Goal: Information Seeking & Learning: Learn about a topic

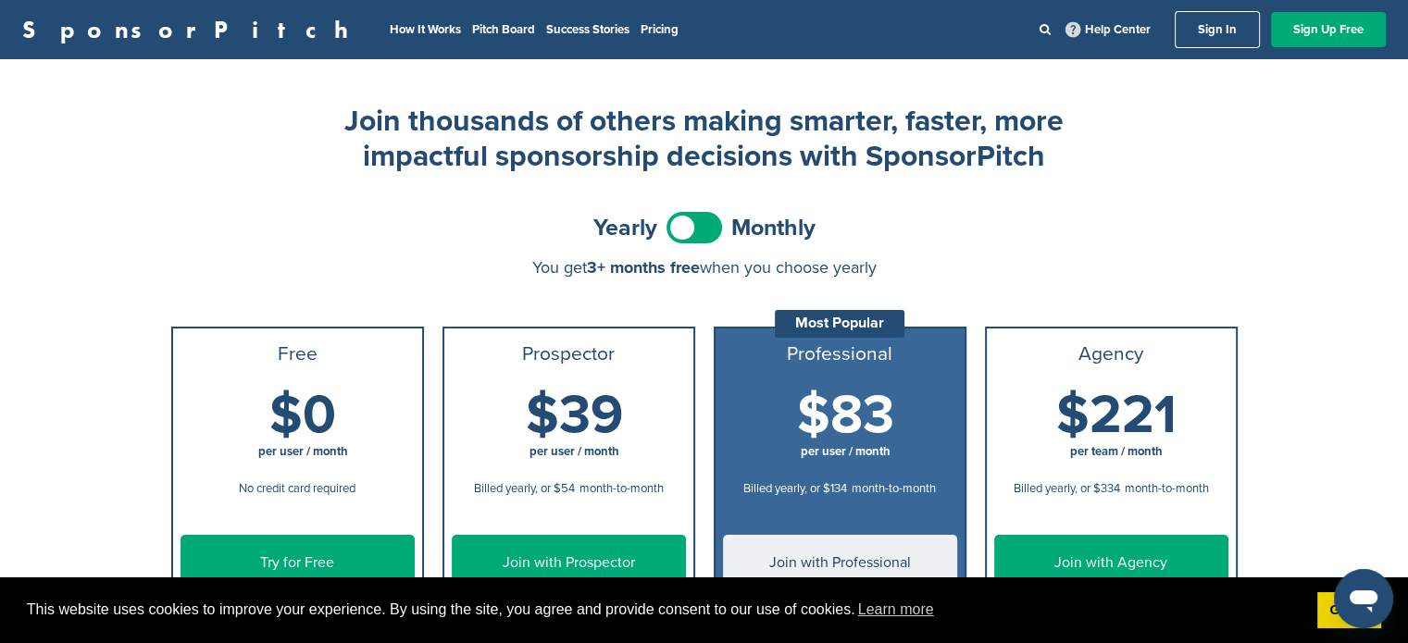
click at [104, 32] on link "SponsorPitch" at bounding box center [191, 30] width 338 height 24
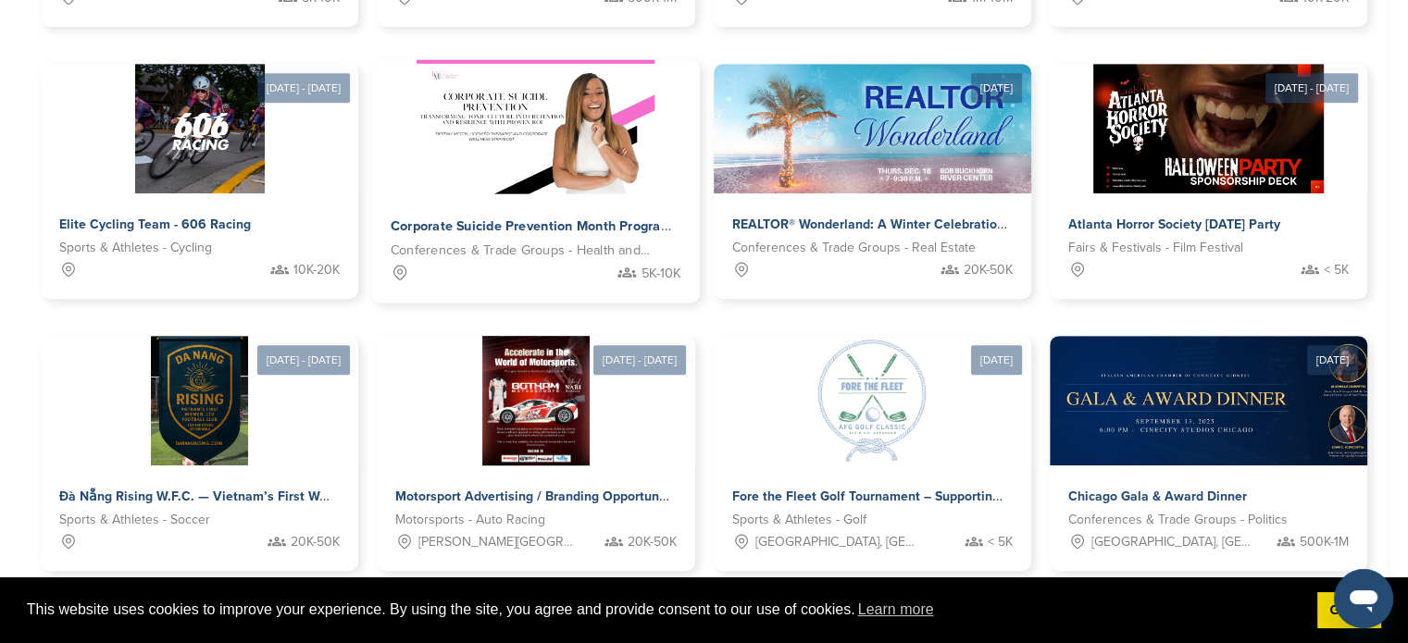
scroll to position [1018, 0]
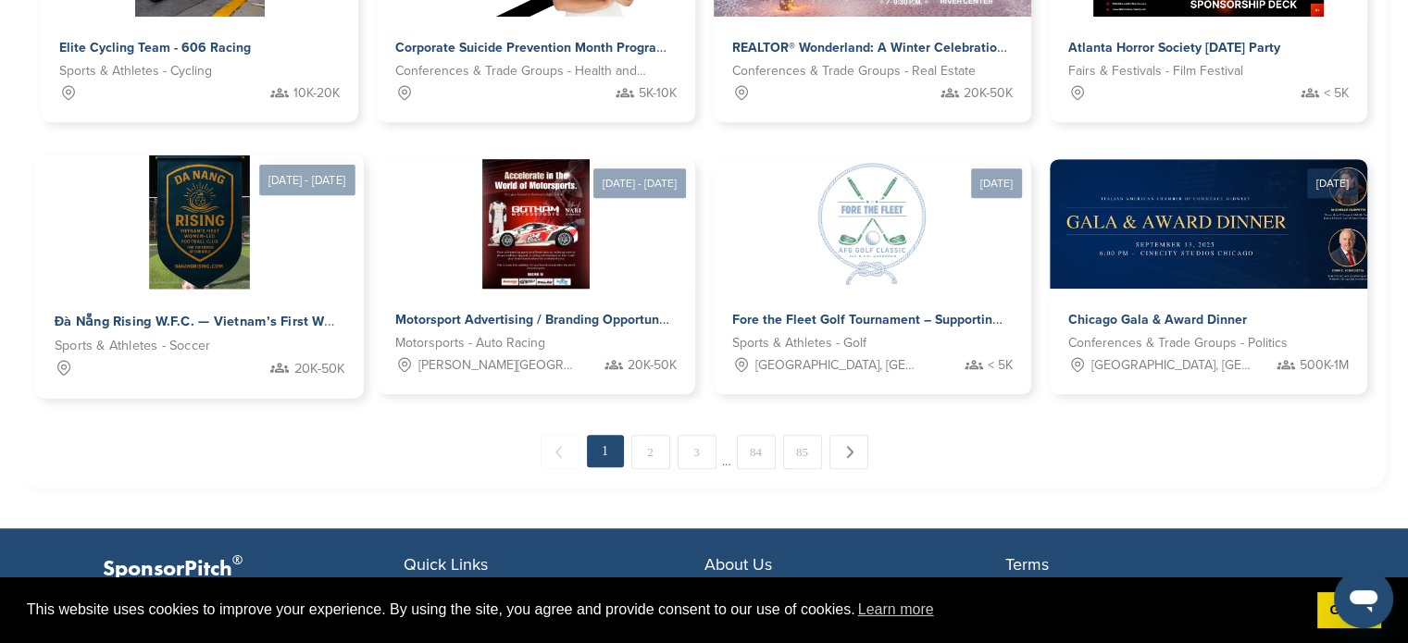
click at [207, 315] on span "Đà Nẵng Rising W.F.C. — Vietnam’s First Women-Led Football Club" at bounding box center [263, 322] width 416 height 17
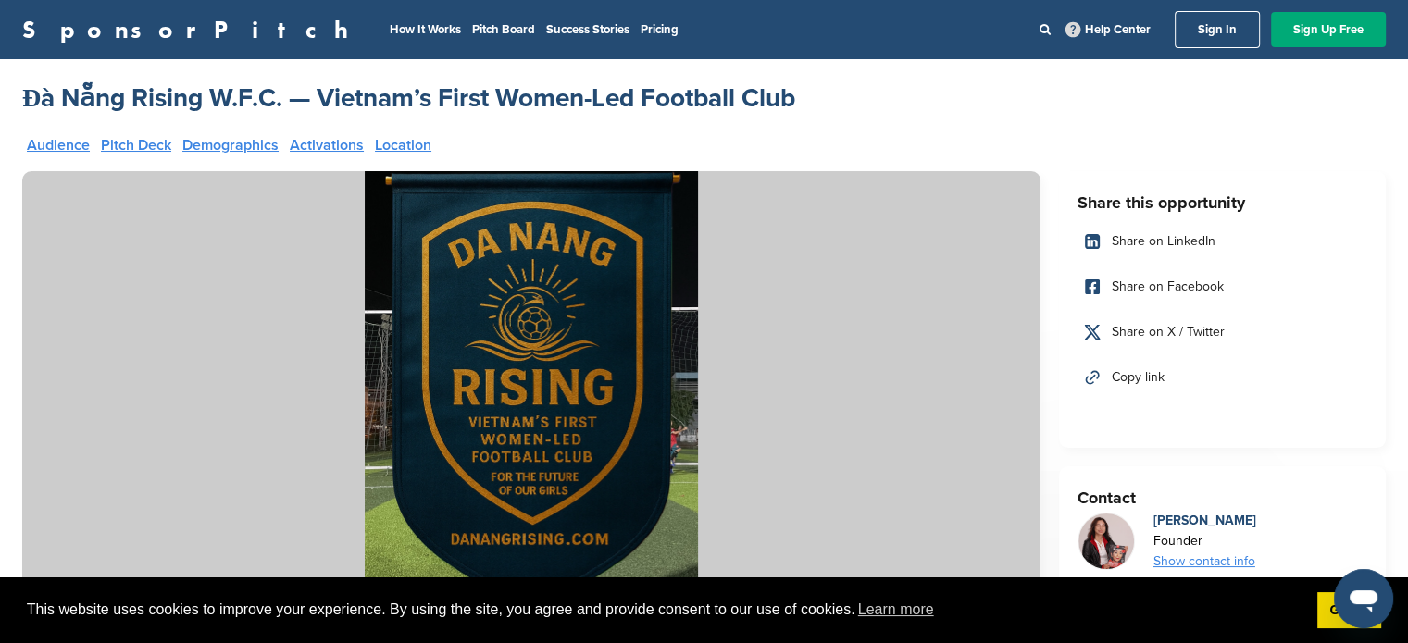
scroll to position [278, 0]
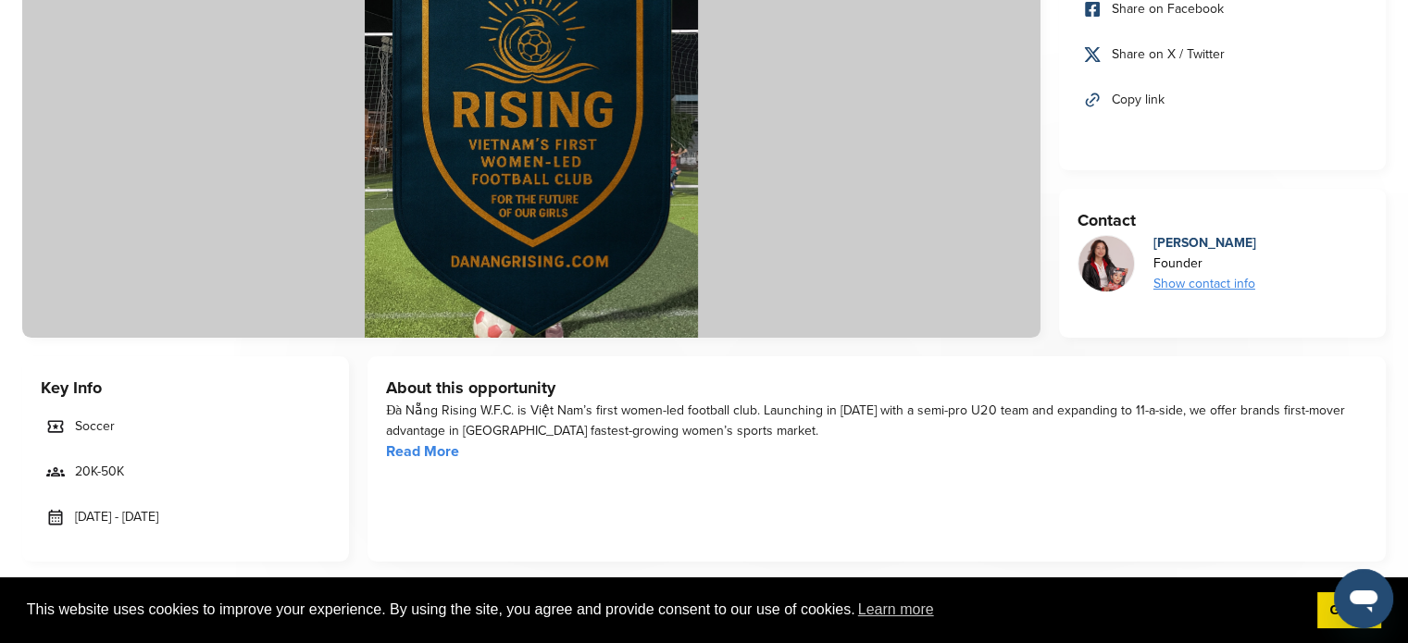
click at [1190, 282] on div "Show contact info" at bounding box center [1204, 284] width 103 height 20
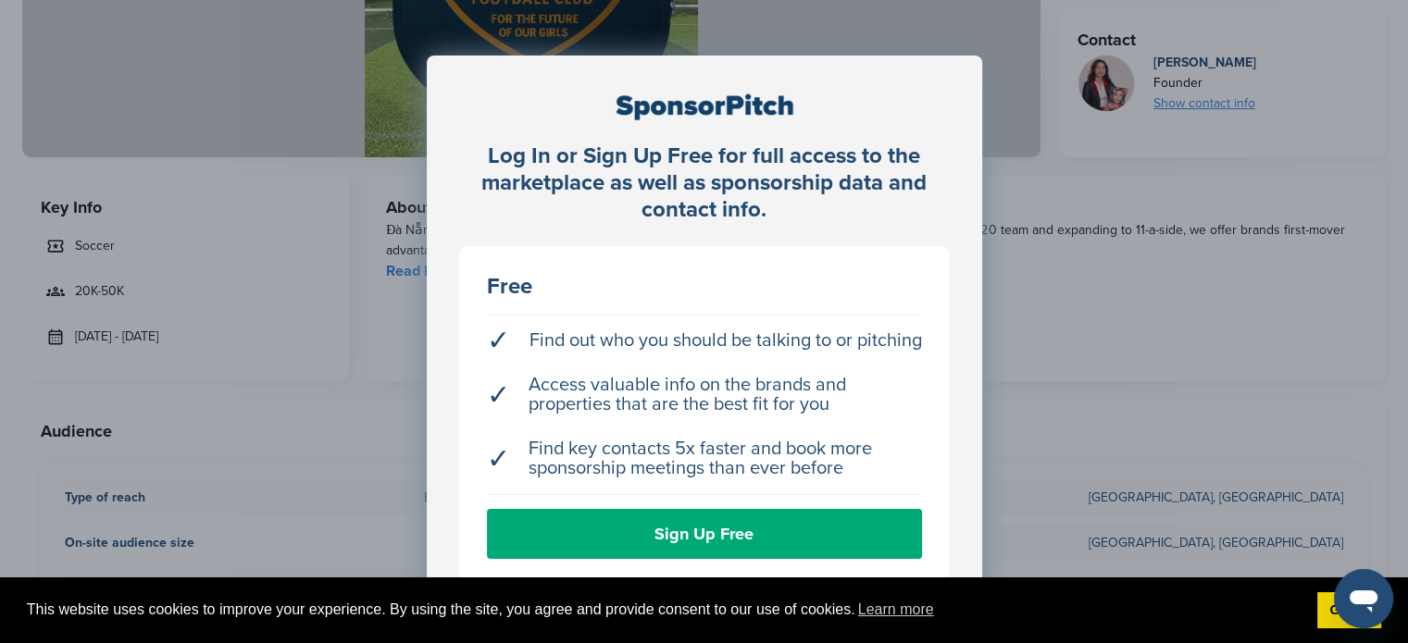
scroll to position [555, 0]
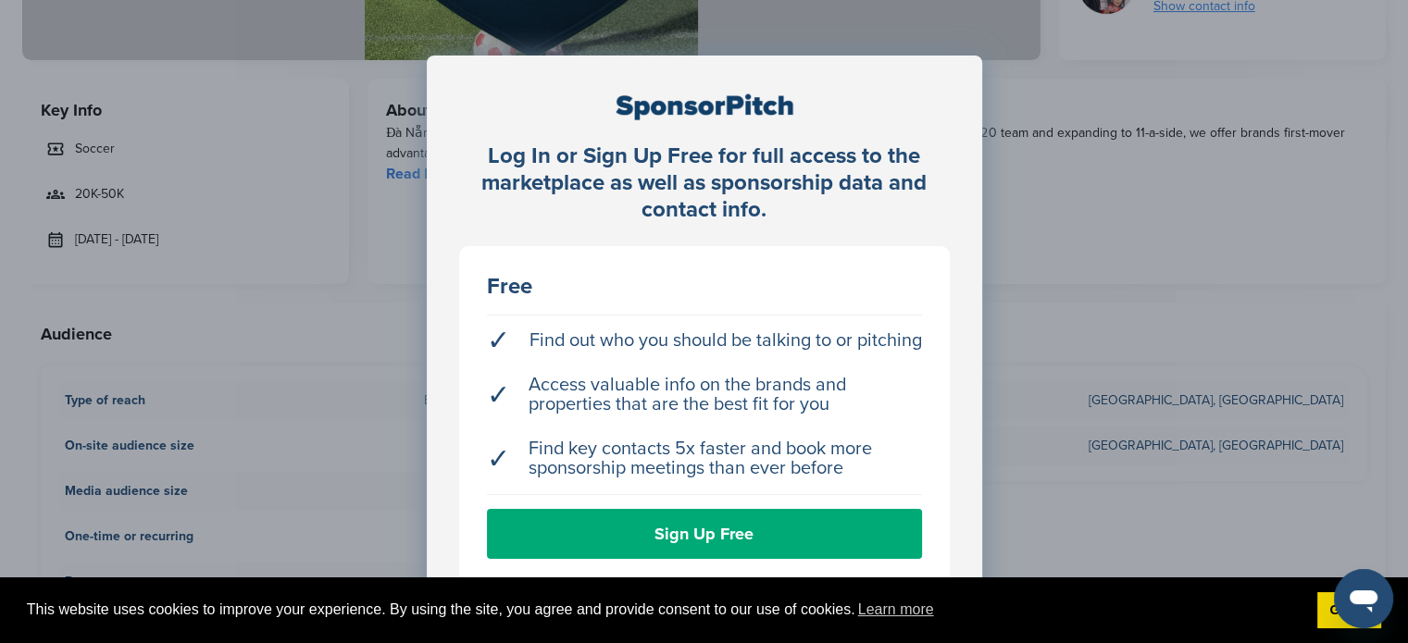
click at [946, 411] on div "Free ✓ Find out who you should be talking to or pitching ✓ Access valuable info…" at bounding box center [704, 416] width 490 height 341
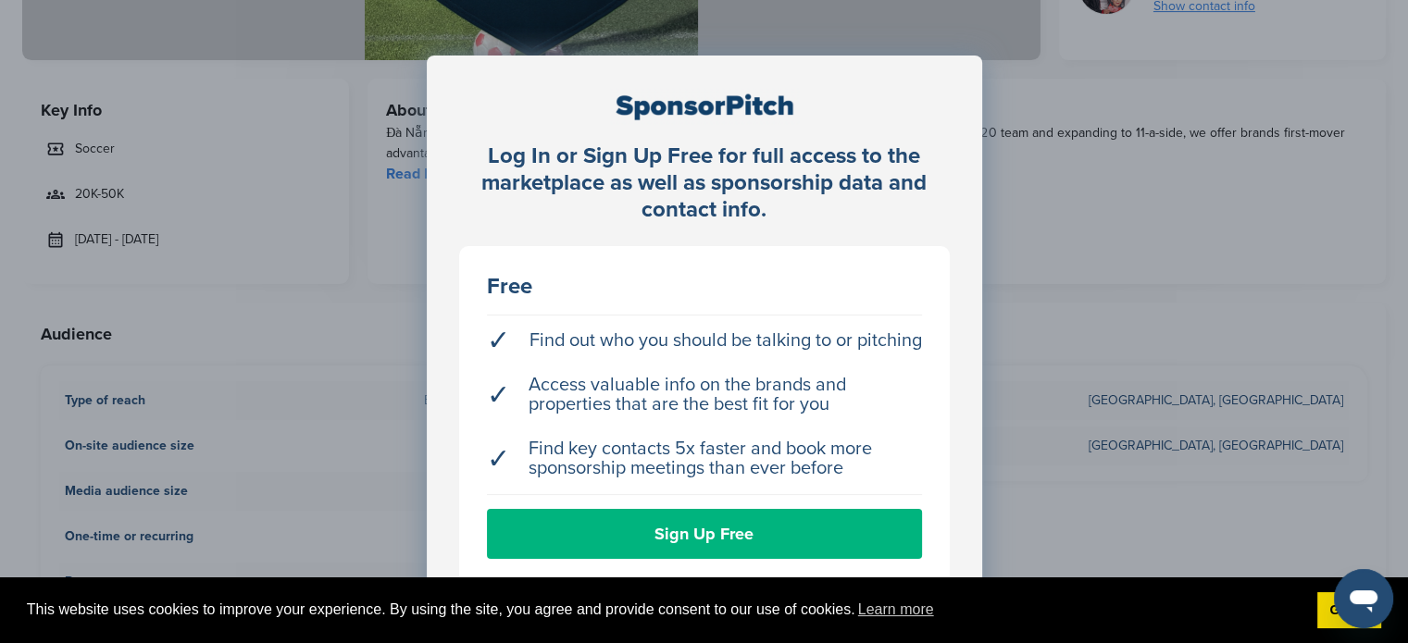
click at [625, 530] on link "Sign Up Free" at bounding box center [704, 534] width 435 height 50
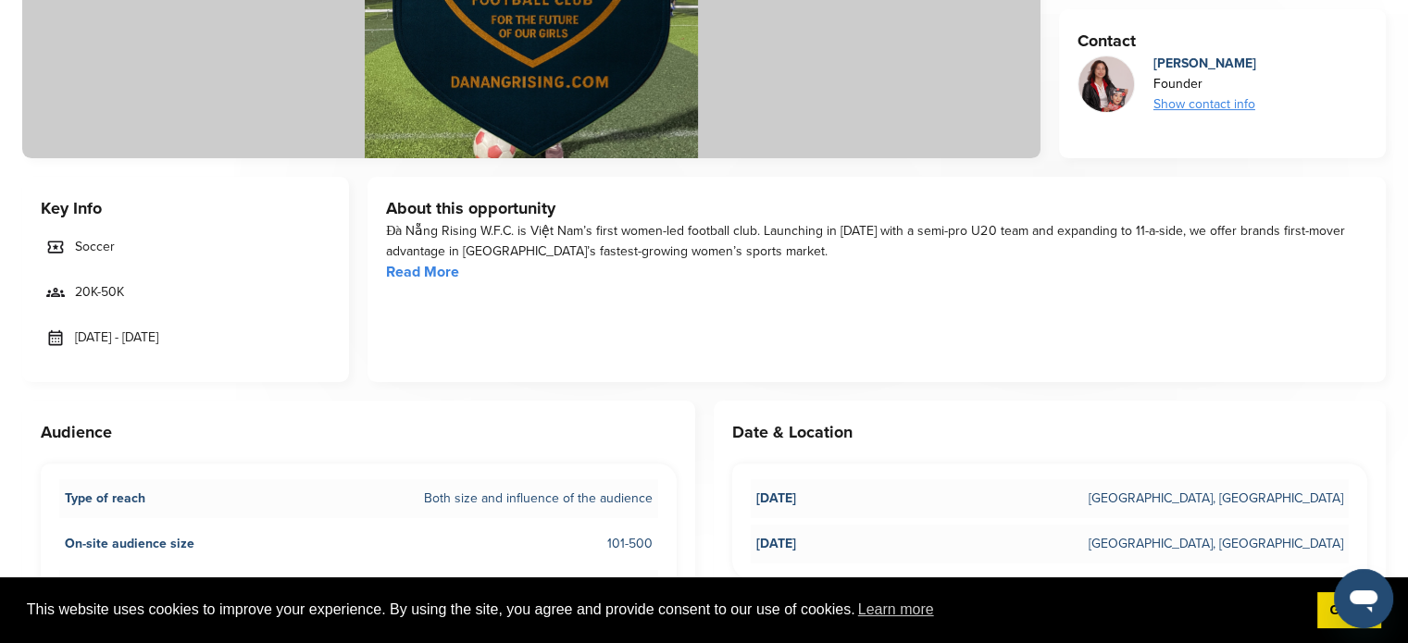
scroll to position [185, 0]
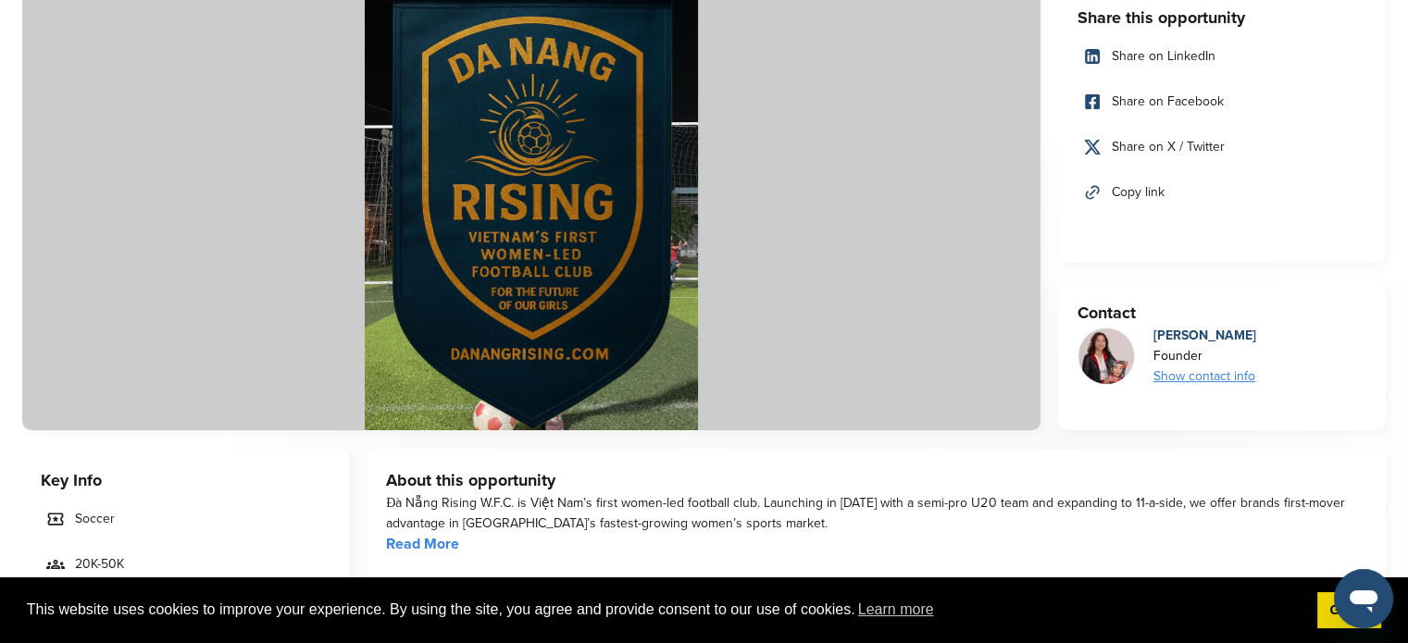
click at [1207, 377] on div "Show contact info" at bounding box center [1204, 376] width 103 height 20
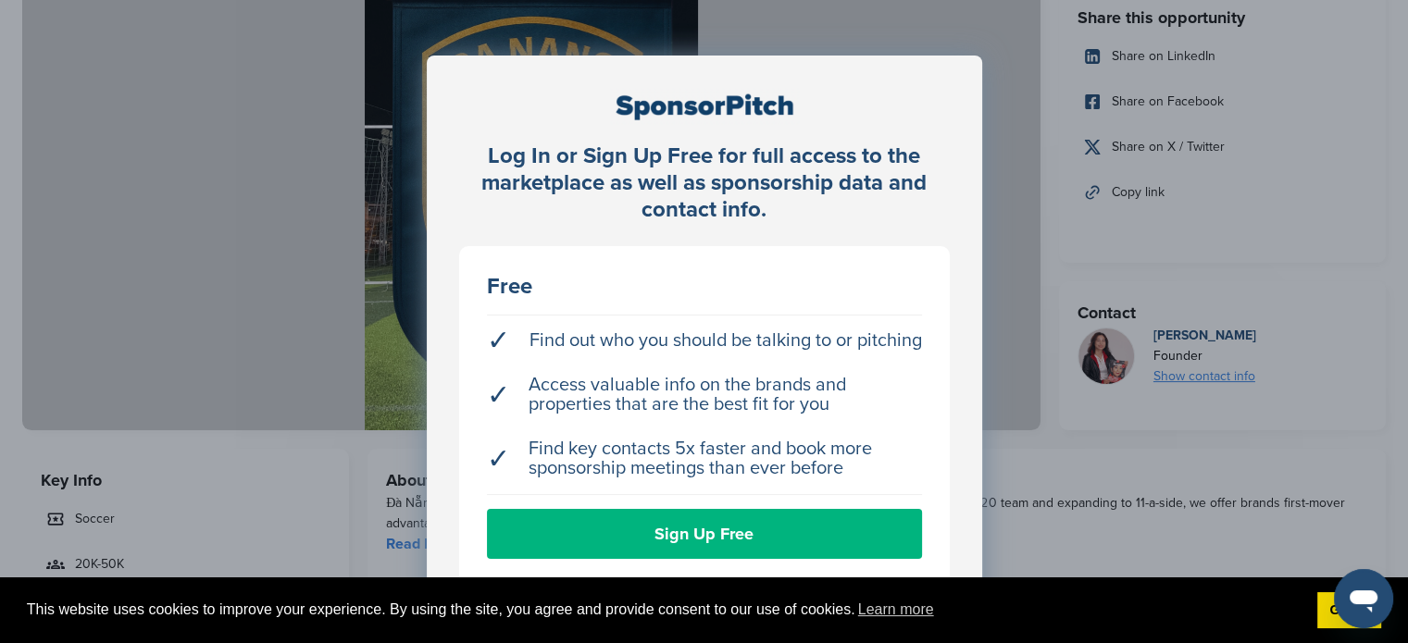
click at [701, 535] on link "Sign Up Free" at bounding box center [704, 534] width 435 height 50
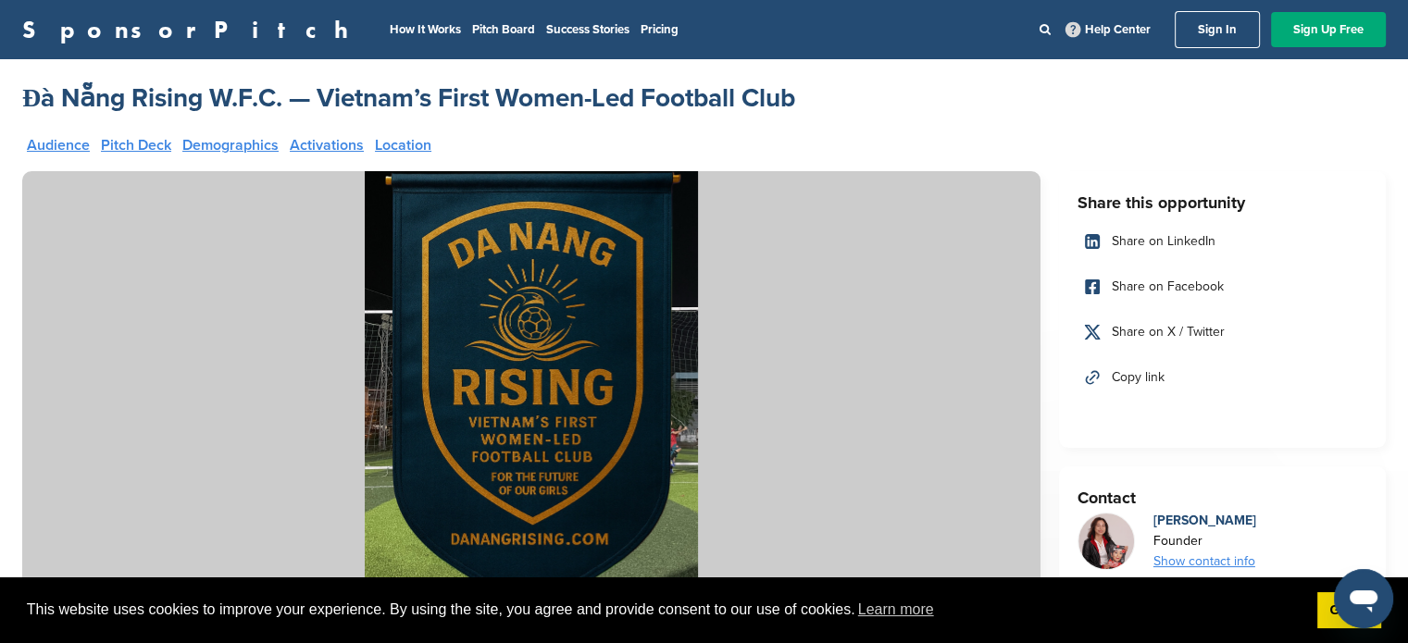
click at [47, 142] on link "Audience" at bounding box center [58, 145] width 63 height 15
click at [134, 140] on link "Pitch Deck" at bounding box center [136, 145] width 70 height 15
click at [241, 140] on link "Demographics" at bounding box center [230, 145] width 96 height 15
click at [1166, 285] on span "Share on Facebook" at bounding box center [1167, 287] width 112 height 20
click at [348, 143] on link "Activations" at bounding box center [327, 145] width 74 height 15
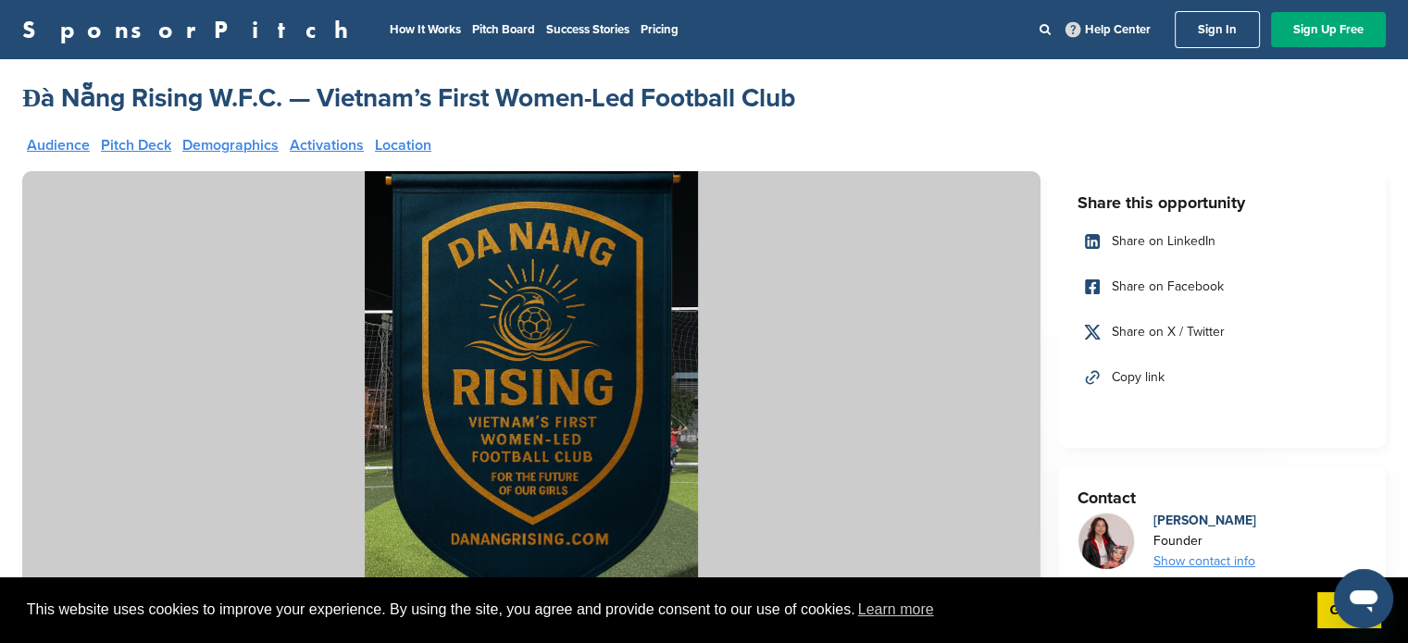
click at [416, 150] on link "Location" at bounding box center [403, 145] width 56 height 15
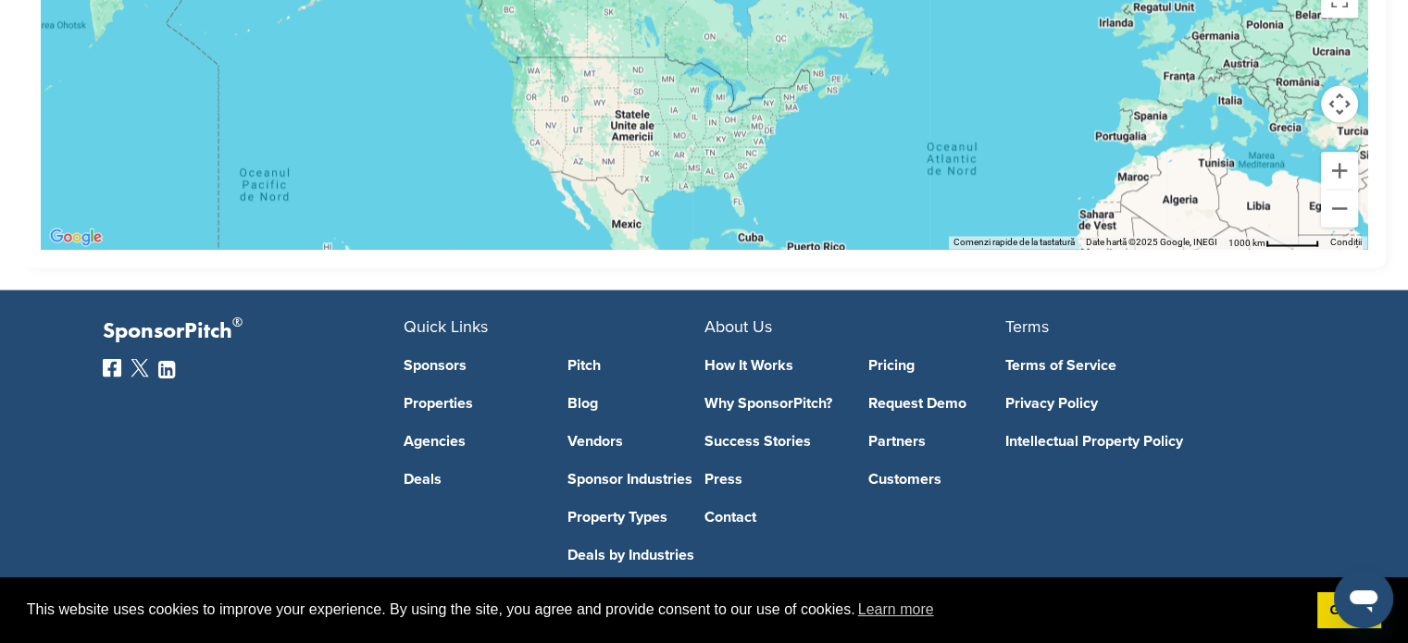
scroll to position [3339, 0]
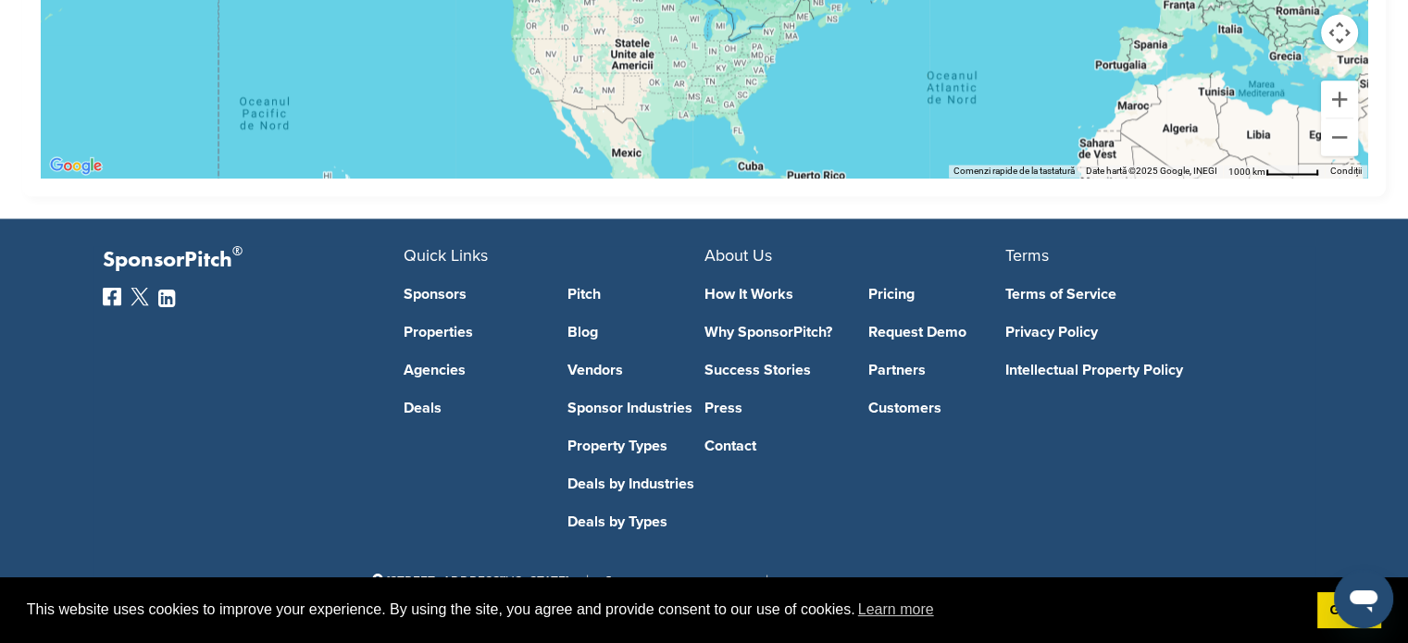
click at [441, 294] on link "Sponsors" at bounding box center [472, 293] width 137 height 15
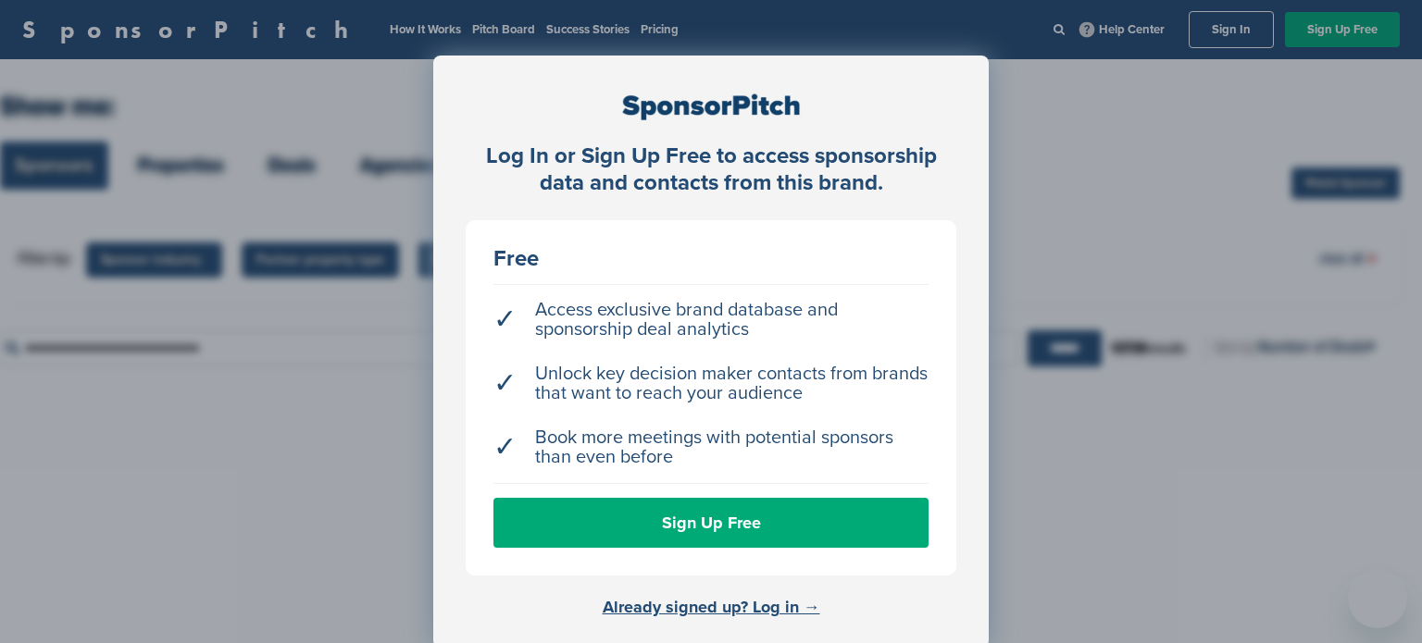
click at [214, 154] on div "Log In or Sign Up Free to access sponsorship data and contacts from this brand.…" at bounding box center [711, 368] width 1422 height 736
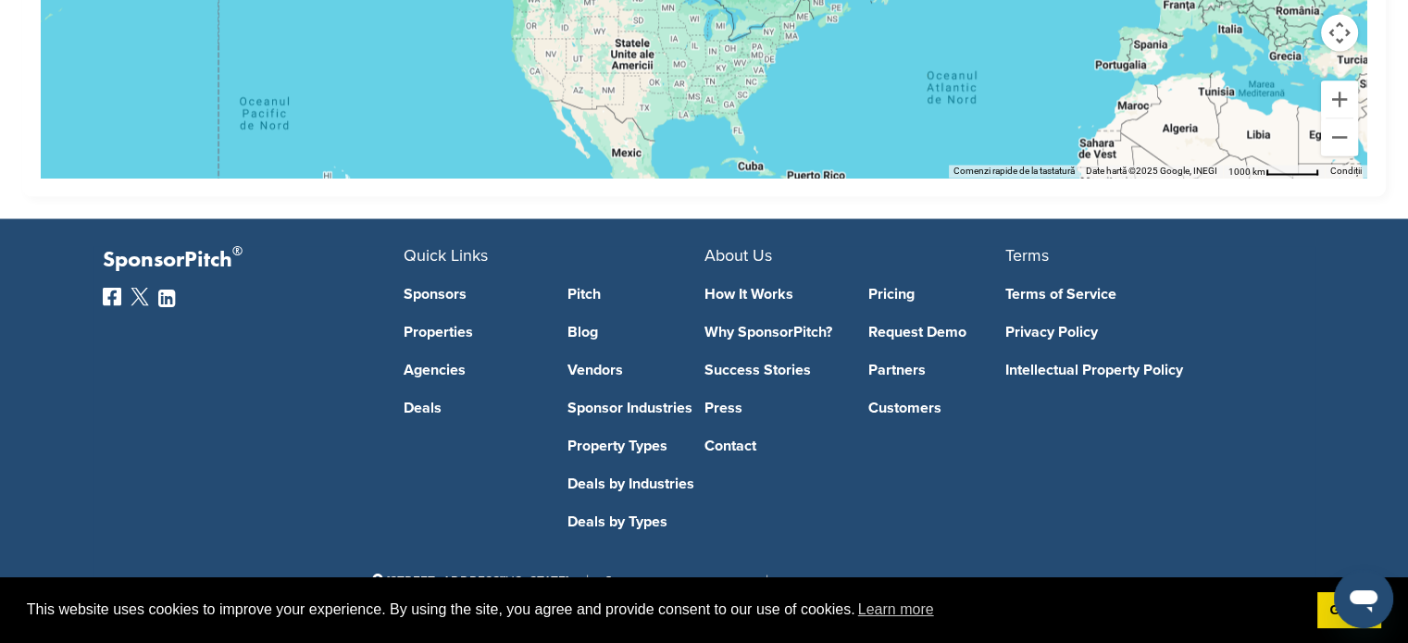
scroll to position [3339, 0]
click at [446, 334] on link "Properties" at bounding box center [472, 331] width 137 height 15
click at [459, 366] on link "Agencies" at bounding box center [472, 369] width 137 height 15
click at [429, 400] on link "Deals" at bounding box center [472, 407] width 137 height 15
click at [590, 286] on link "Pitch" at bounding box center [635, 293] width 137 height 15
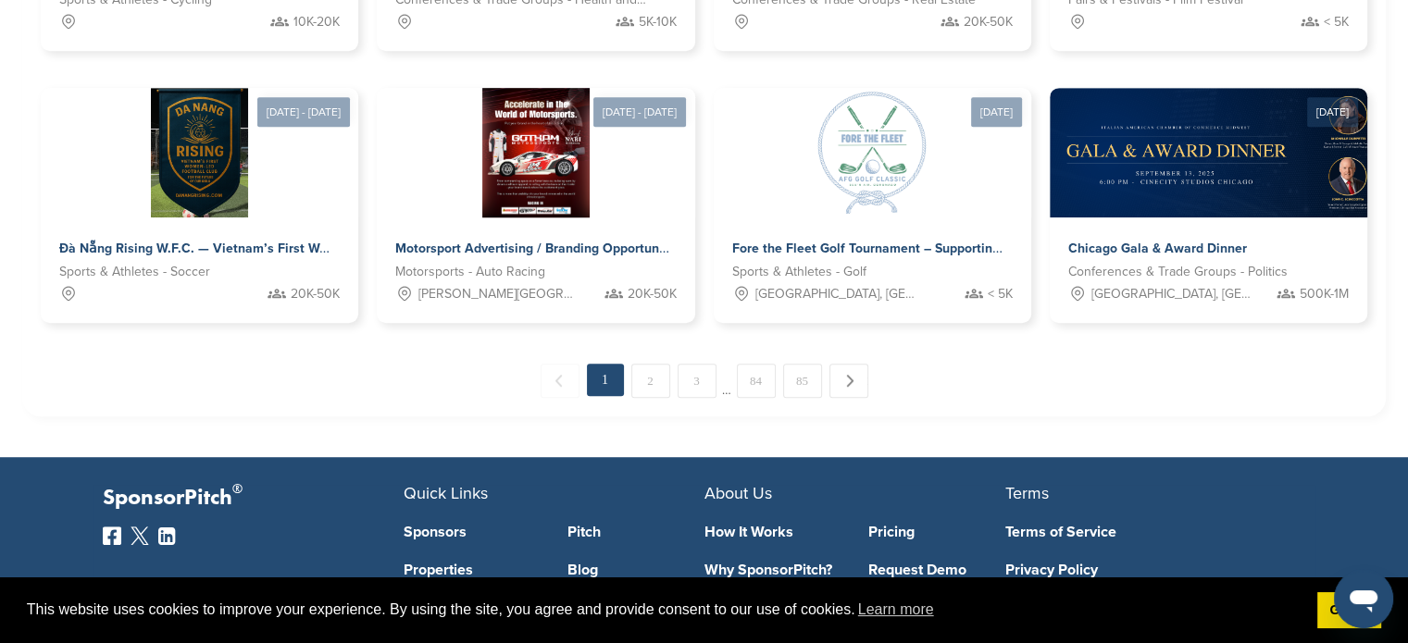
scroll to position [1203, 0]
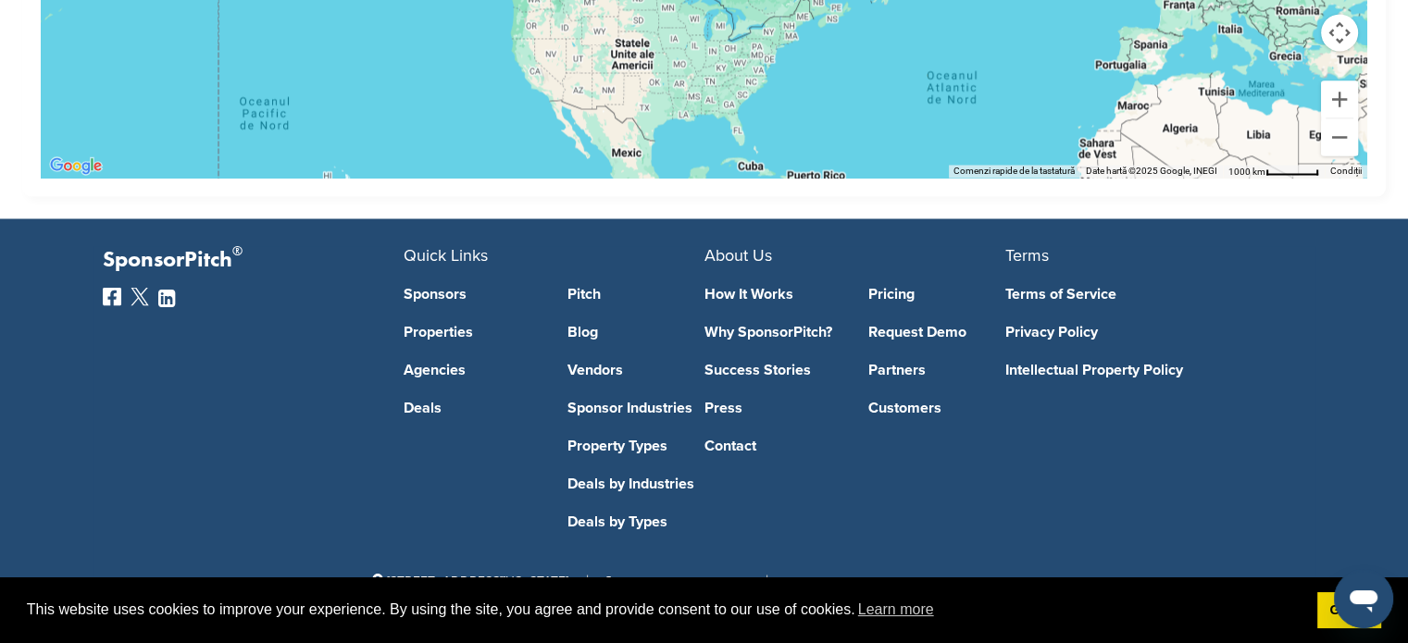
click at [585, 324] on link "Blog" at bounding box center [635, 331] width 137 height 15
click at [611, 366] on link "Vendors" at bounding box center [635, 369] width 137 height 15
click at [649, 400] on link "Sponsor Industries" at bounding box center [635, 407] width 137 height 15
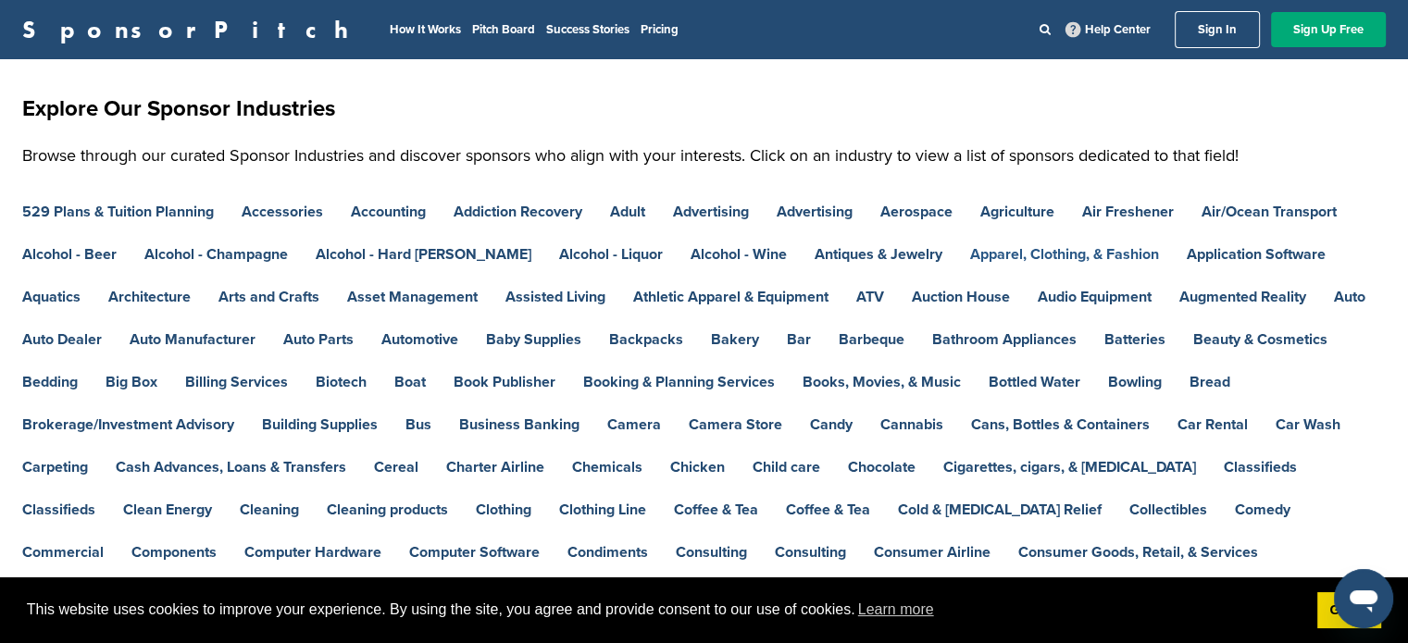
click at [998, 255] on link "Apparel, Clothing, & Fashion" at bounding box center [1064, 254] width 189 height 15
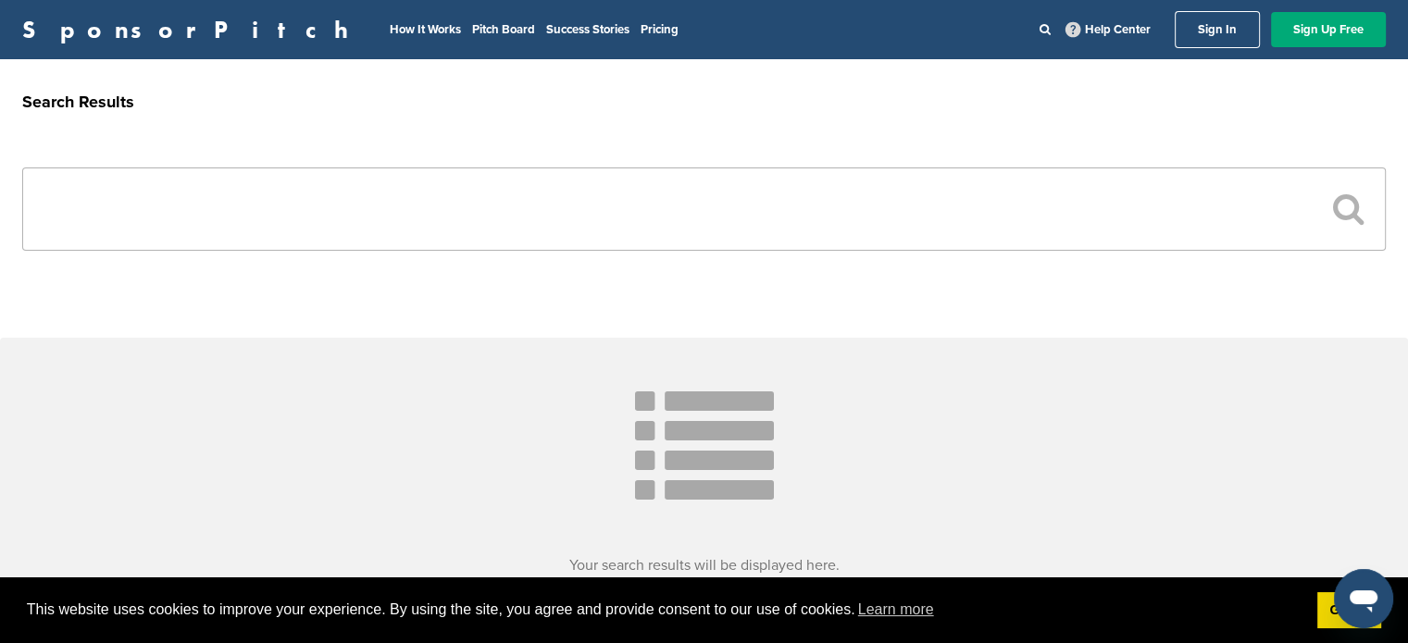
click at [1201, 200] on input "text" at bounding box center [703, 209] width 1363 height 83
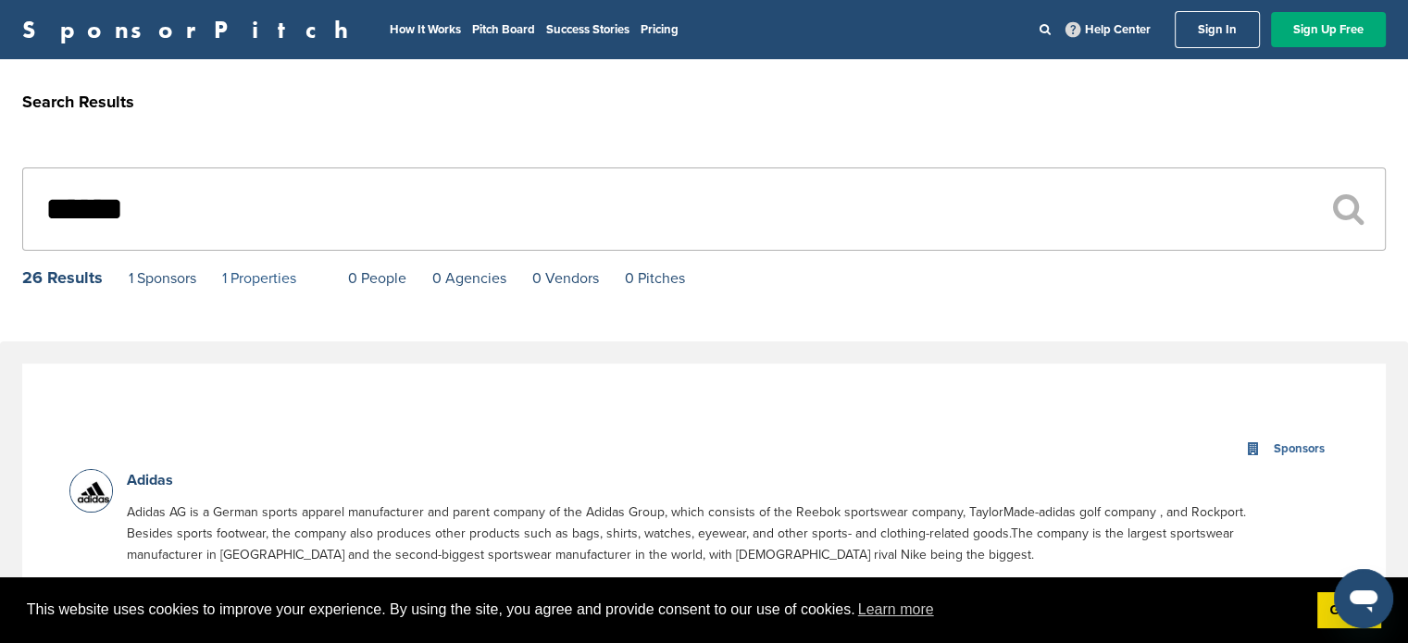
click at [266, 272] on link "1 Properties" at bounding box center [259, 278] width 74 height 19
drag, startPoint x: 155, startPoint y: 194, endPoint x: 0, endPoint y: 218, distance: 157.3
click at [0, 218] on div "****** 26 Results 1 Sponsors 1 Properties 0 People 0 Agencies 0 Vendors 0 Pitch…" at bounding box center [704, 243] width 1408 height 196
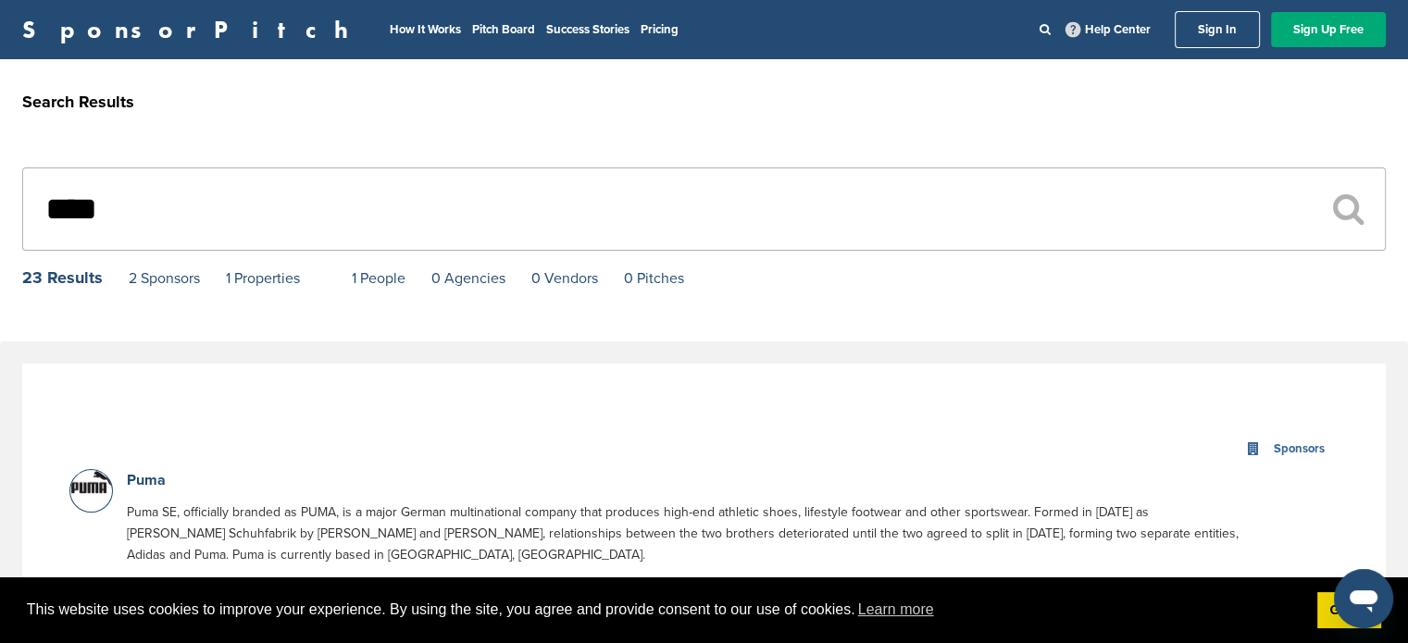
drag, startPoint x: 155, startPoint y: 212, endPoint x: 0, endPoint y: 206, distance: 154.7
click at [0, 206] on div "**** 23 Results 2 Sponsors 1 Properties 1 People 0 Agencies 0 Vendors 0 Pitches" at bounding box center [704, 243] width 1408 height 196
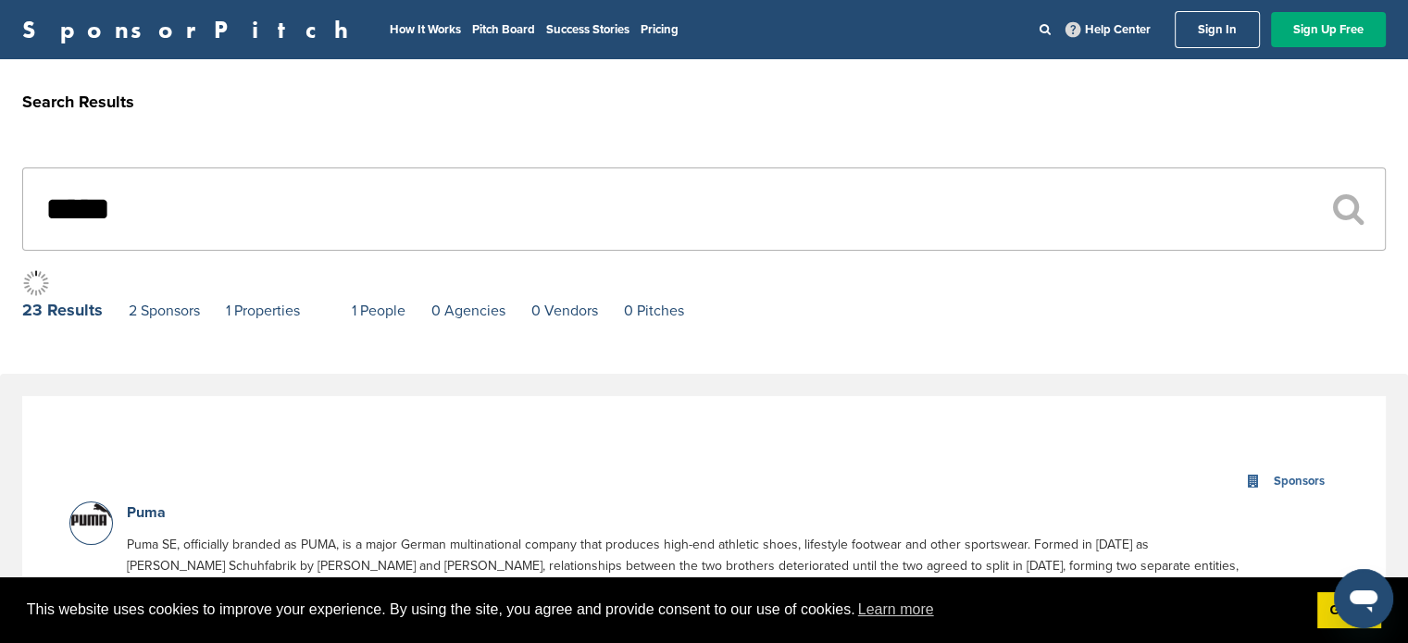
type input "******"
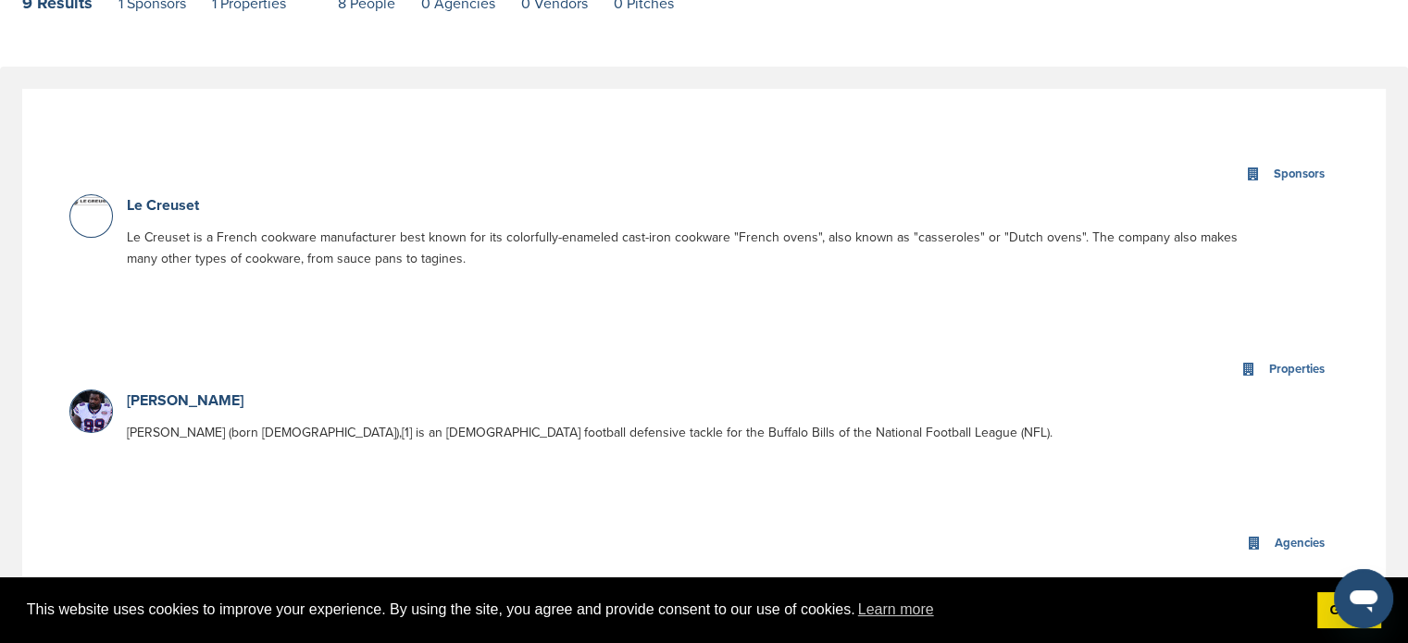
scroll to position [370, 0]
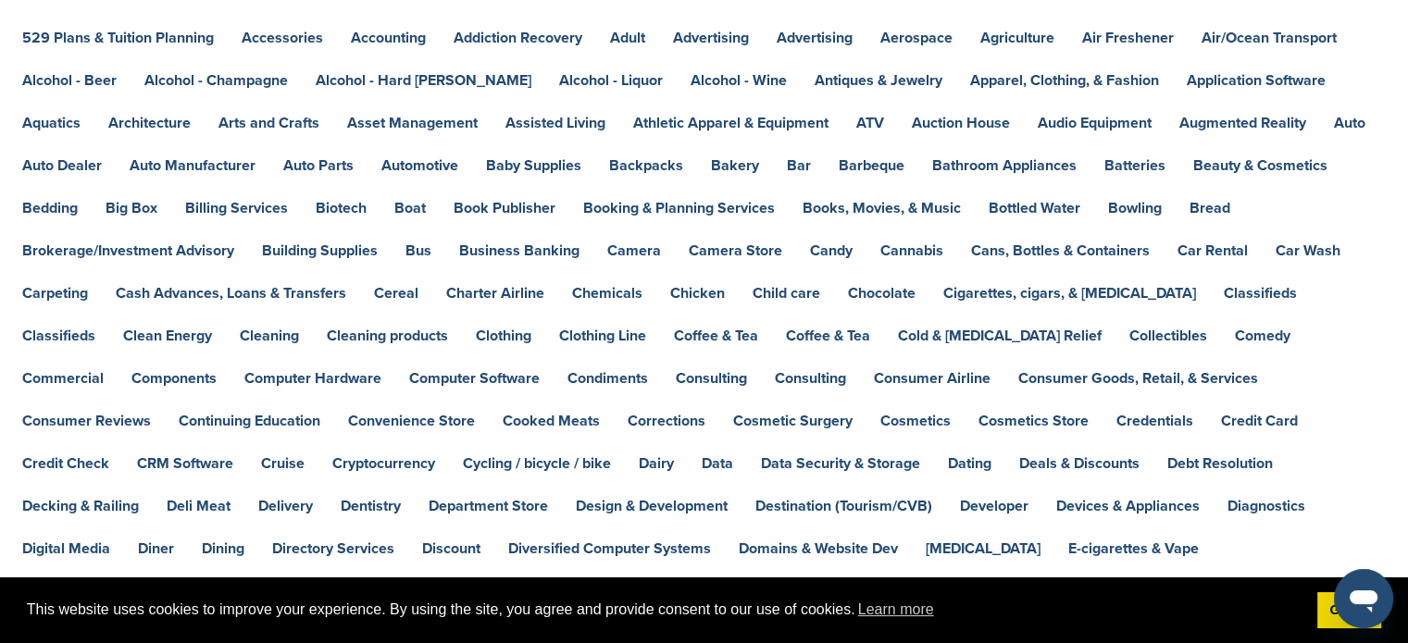
scroll to position [185, 0]
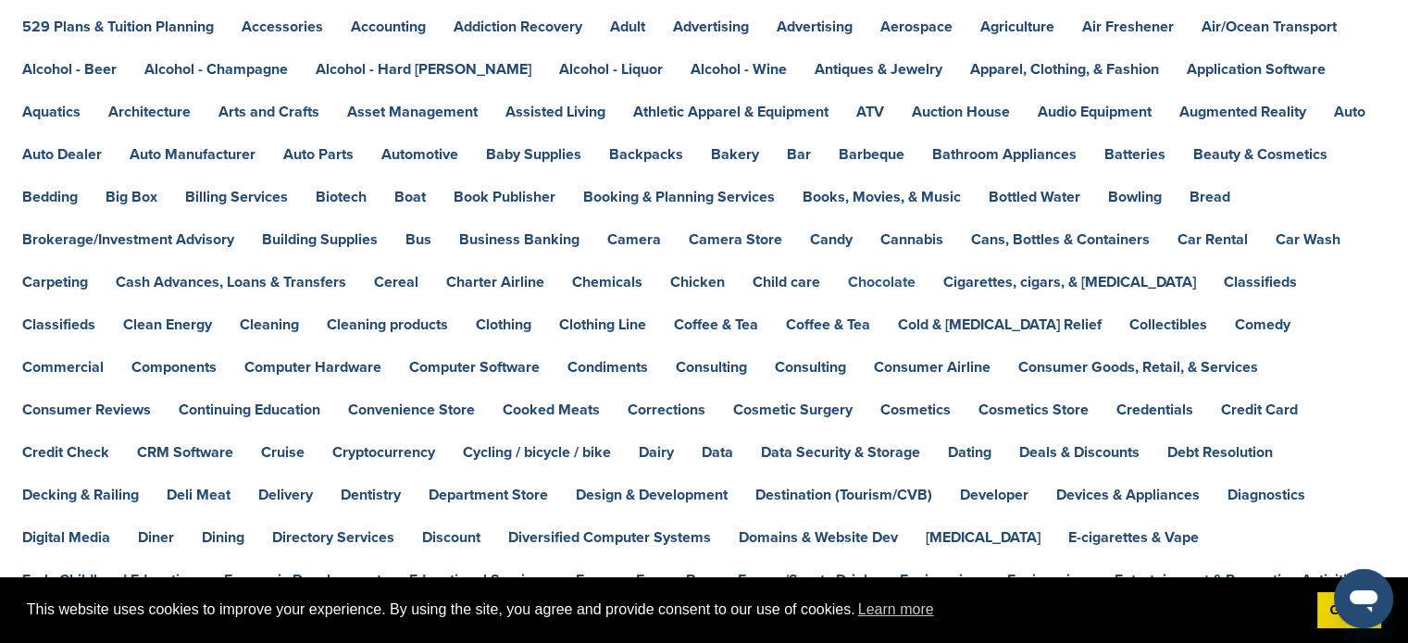
click at [892, 276] on link "Chocolate" at bounding box center [882, 282] width 68 height 15
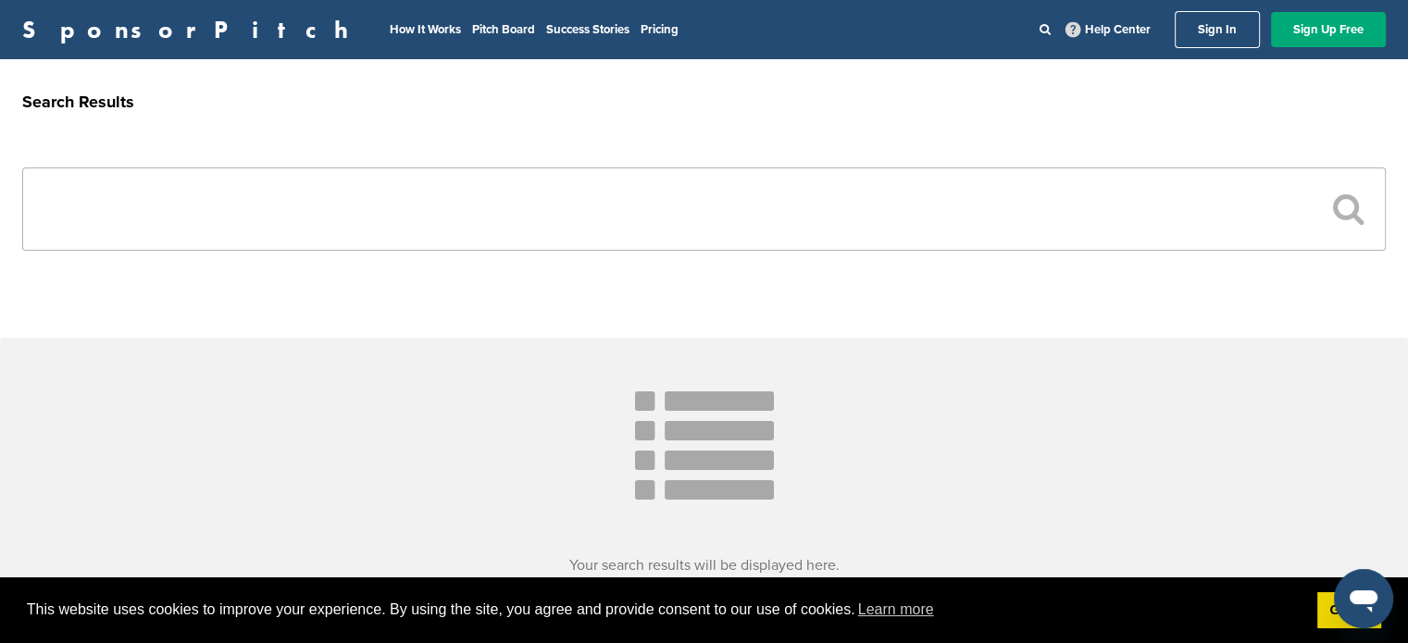
click at [178, 212] on input "text" at bounding box center [703, 209] width 1363 height 83
type input "****"
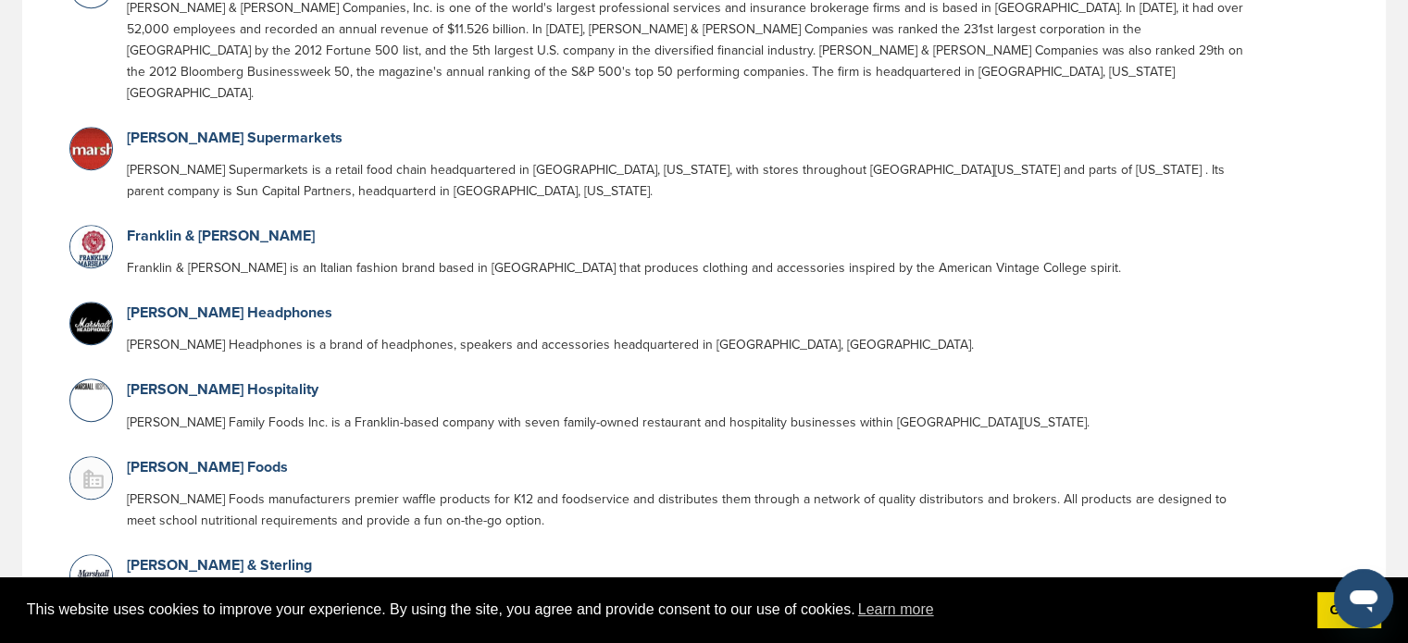
scroll to position [1018, 0]
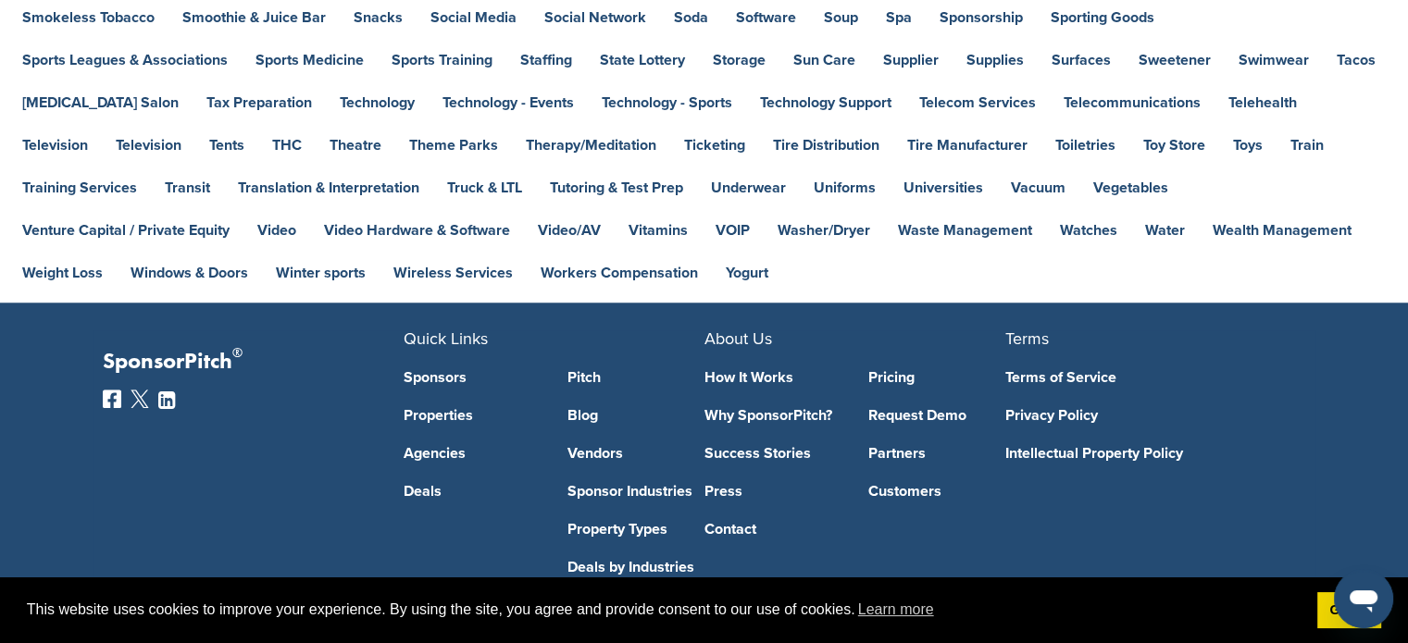
scroll to position [1641, 0]
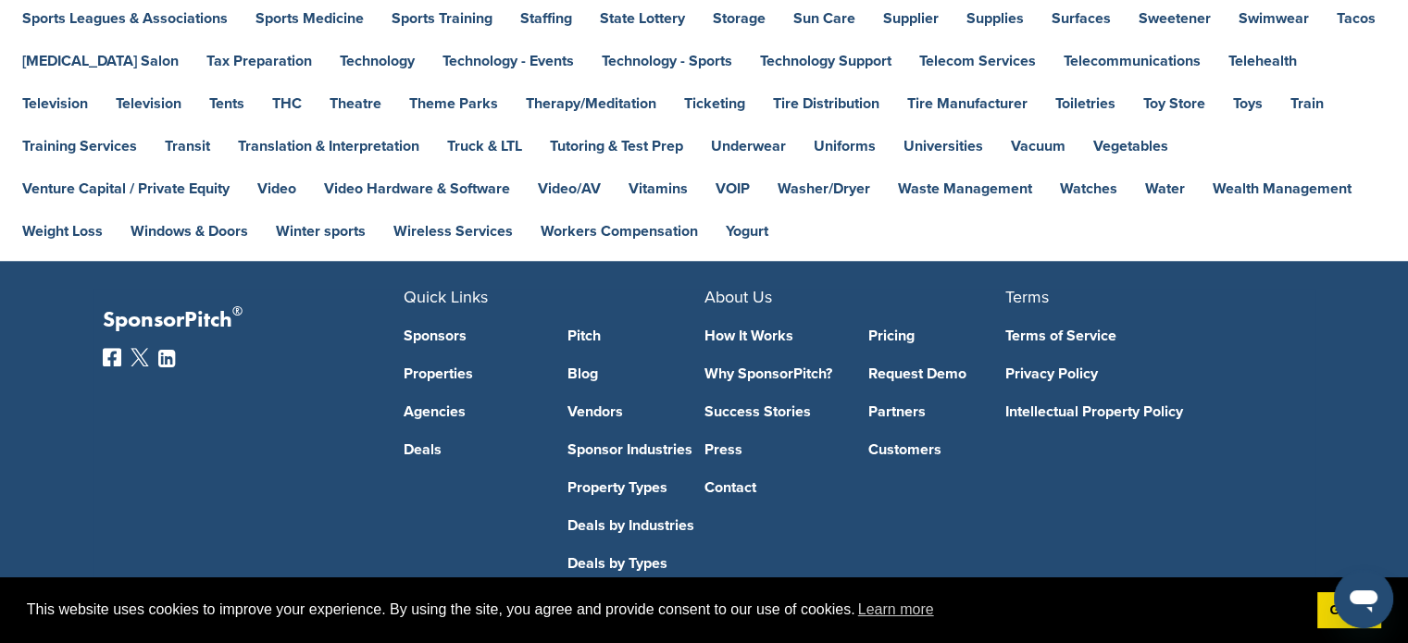
click at [639, 480] on link "Property Types" at bounding box center [635, 487] width 137 height 15
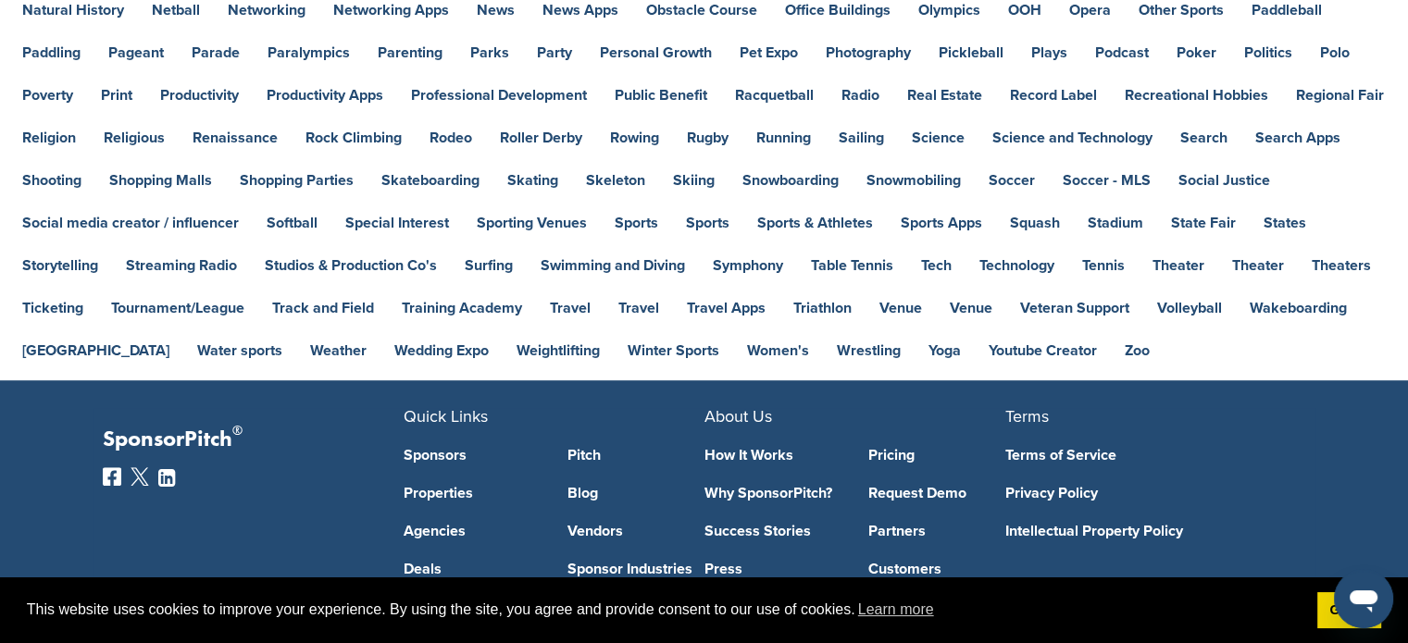
scroll to position [811, 0]
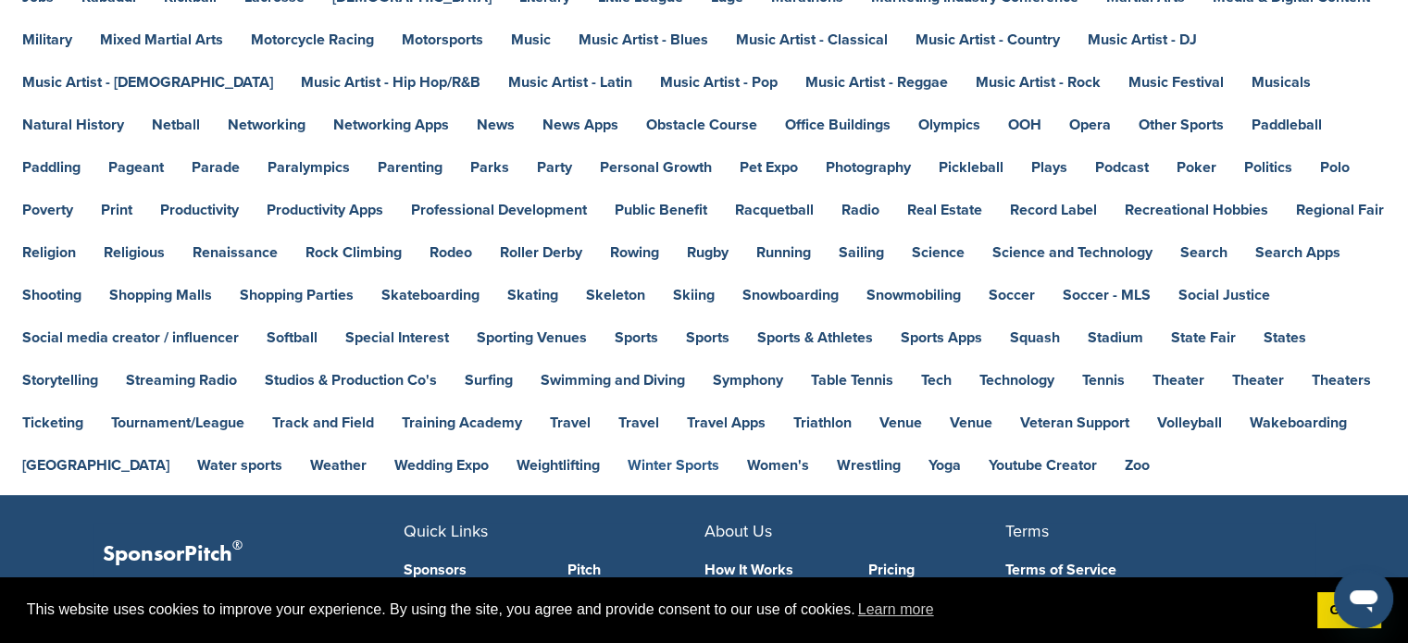
click at [627, 458] on link "Winter Sports" at bounding box center [673, 465] width 92 height 15
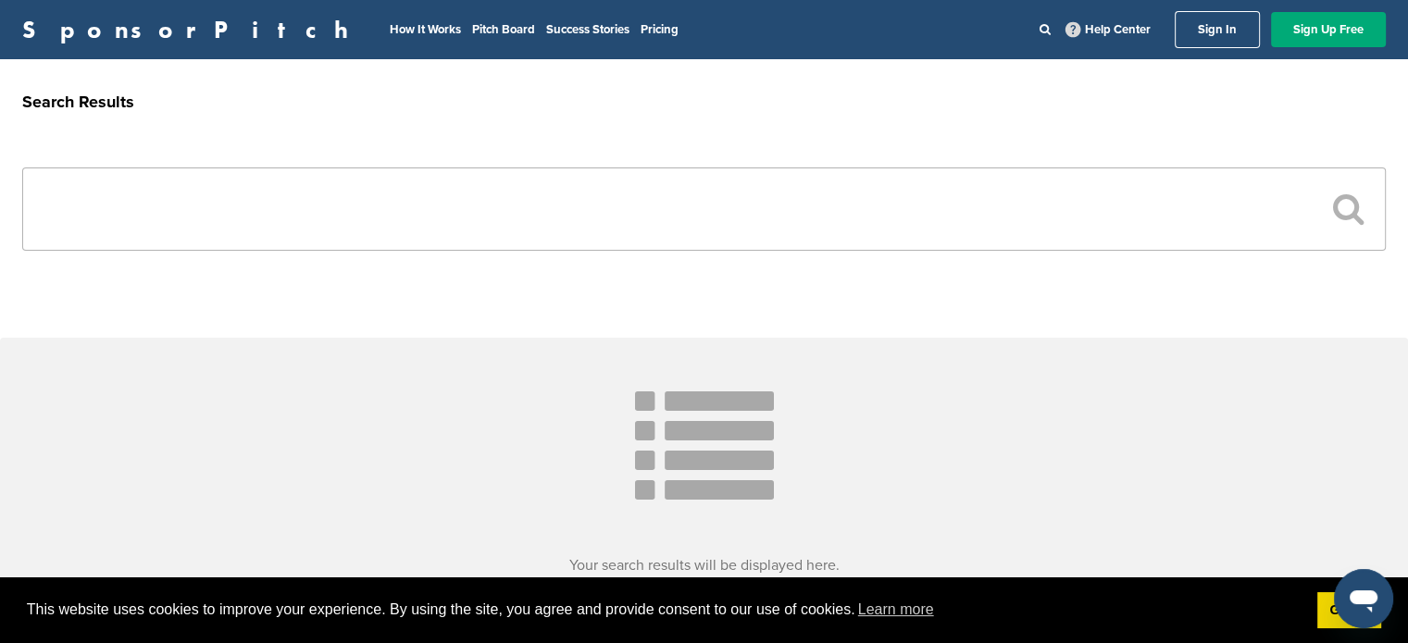
click at [247, 221] on input "text" at bounding box center [703, 209] width 1363 height 83
click at [686, 403] on icon at bounding box center [704, 451] width 139 height 139
click at [84, 188] on input "text" at bounding box center [703, 209] width 1363 height 83
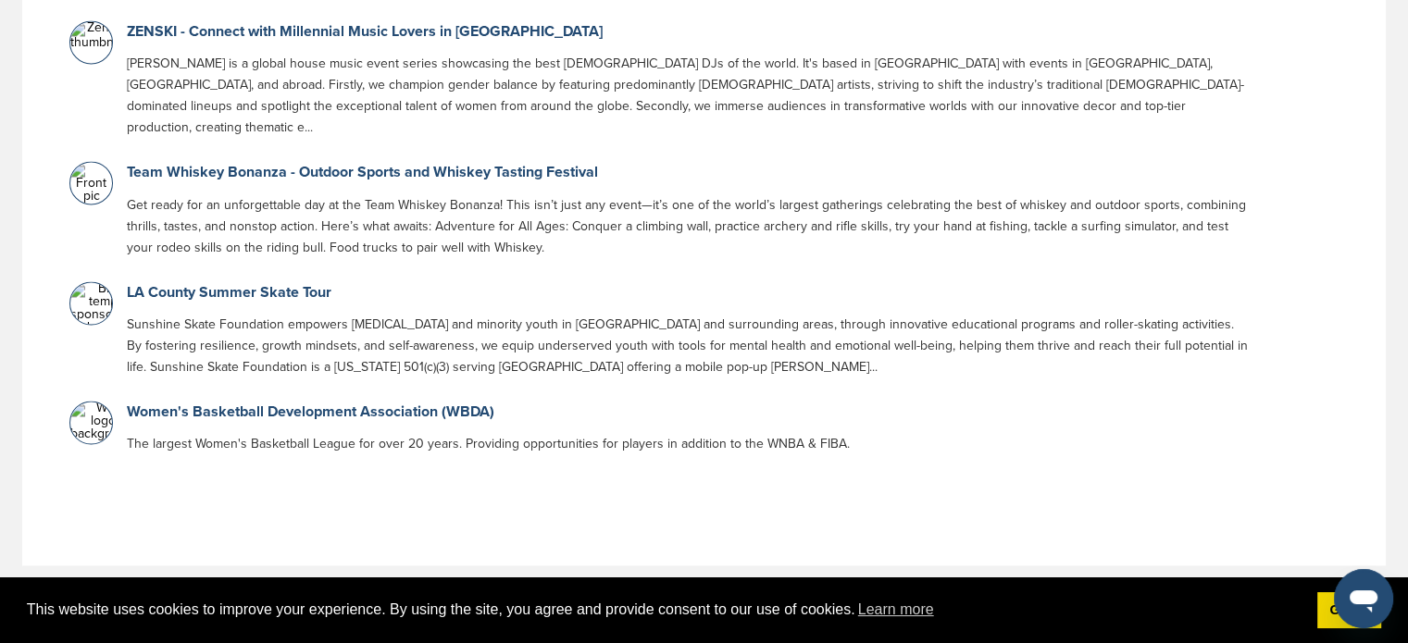
scroll to position [10170, 0]
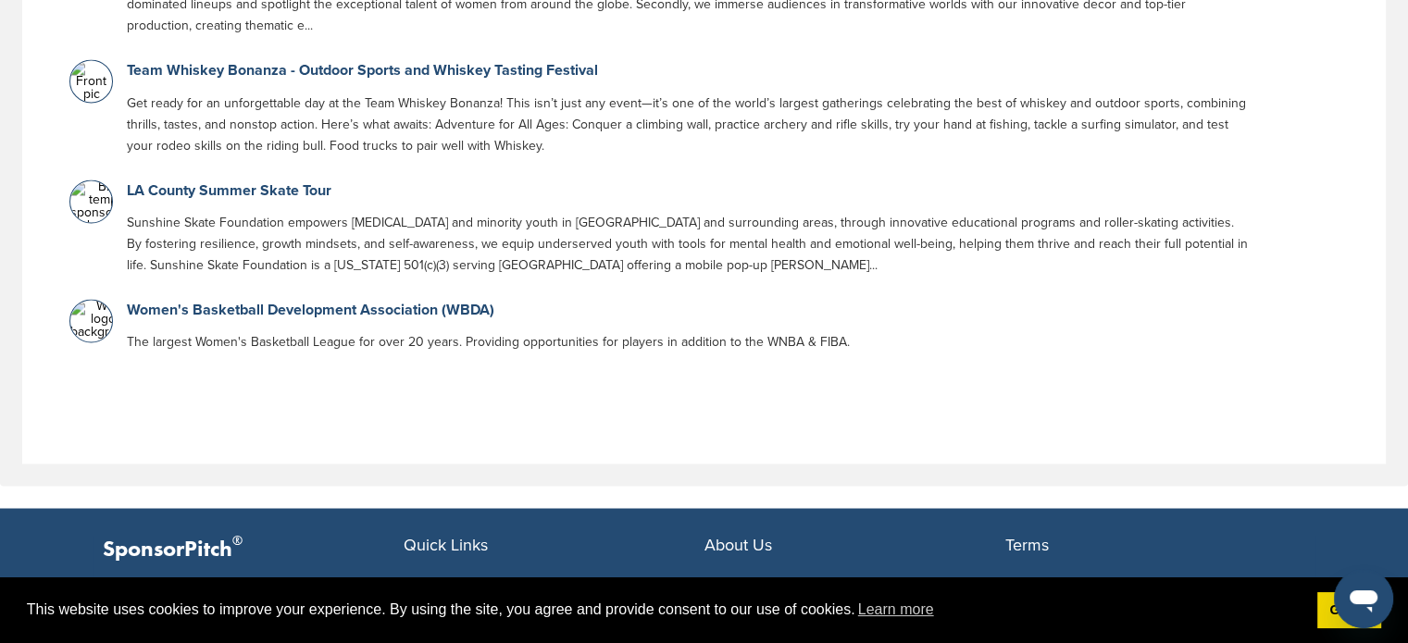
type input "***"
click at [785, 614] on link "Why SponsorPitch?" at bounding box center [772, 621] width 137 height 15
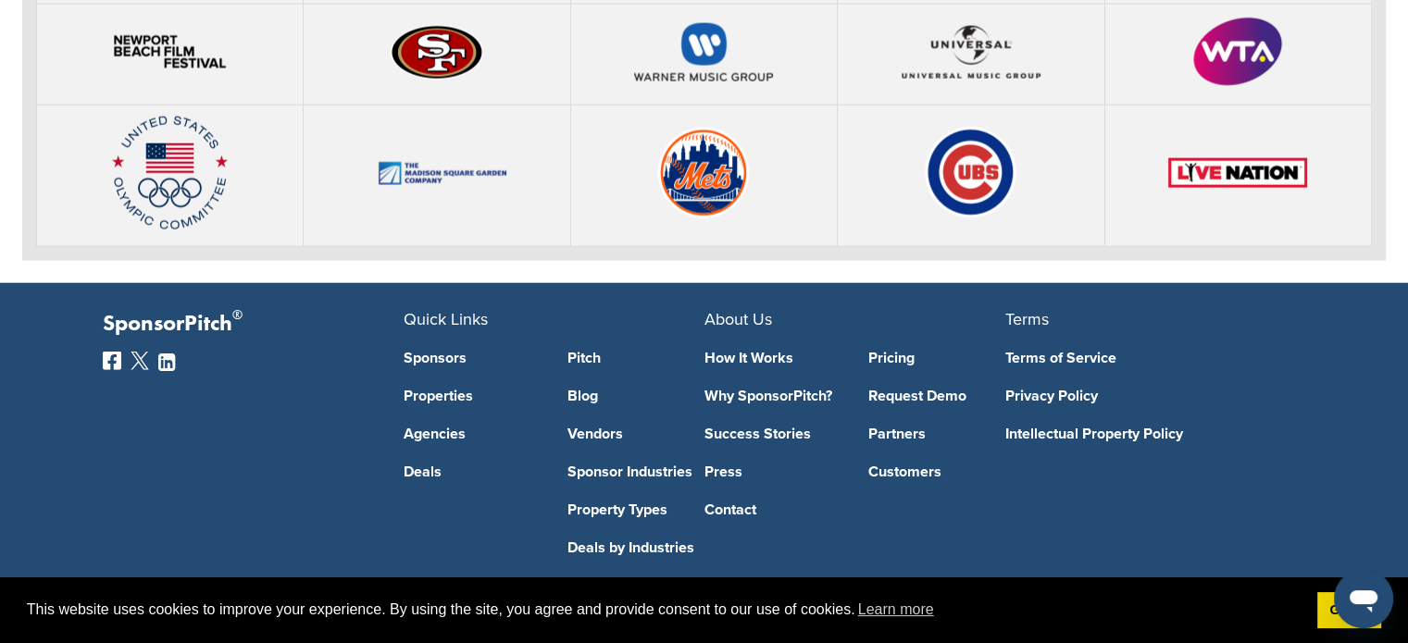
scroll to position [4495, 0]
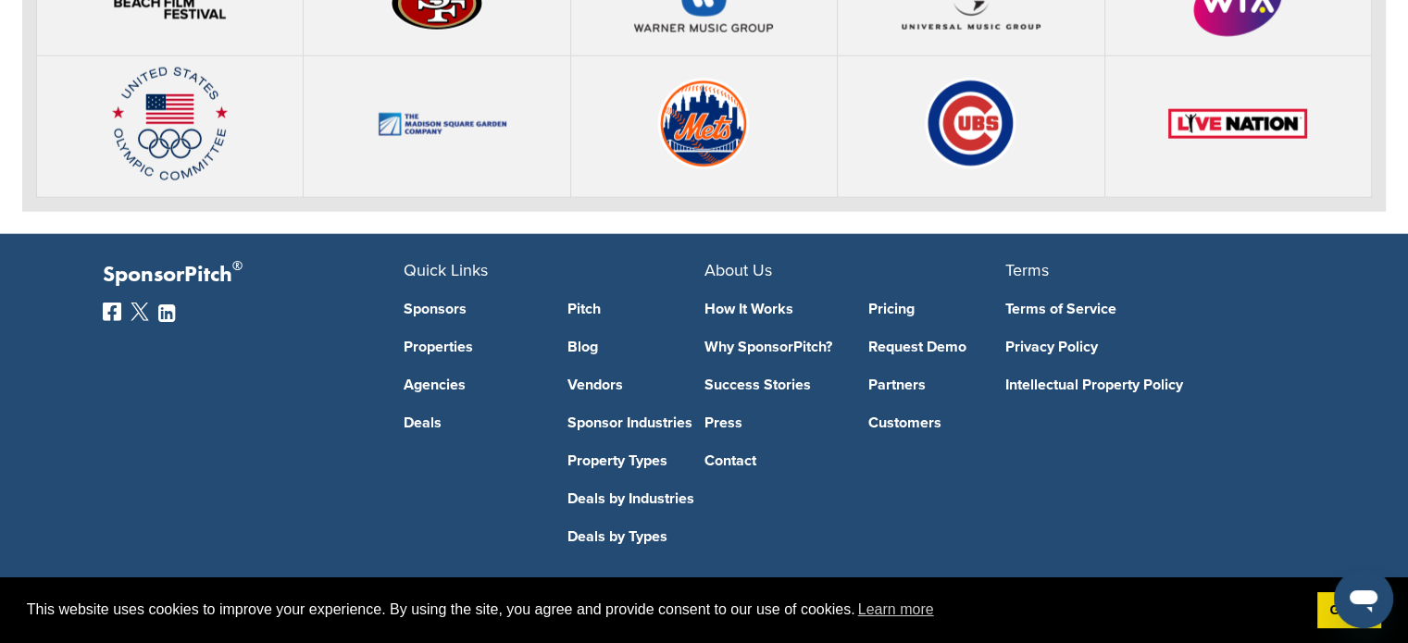
click at [912, 416] on link "Customers" at bounding box center [936, 423] width 137 height 15
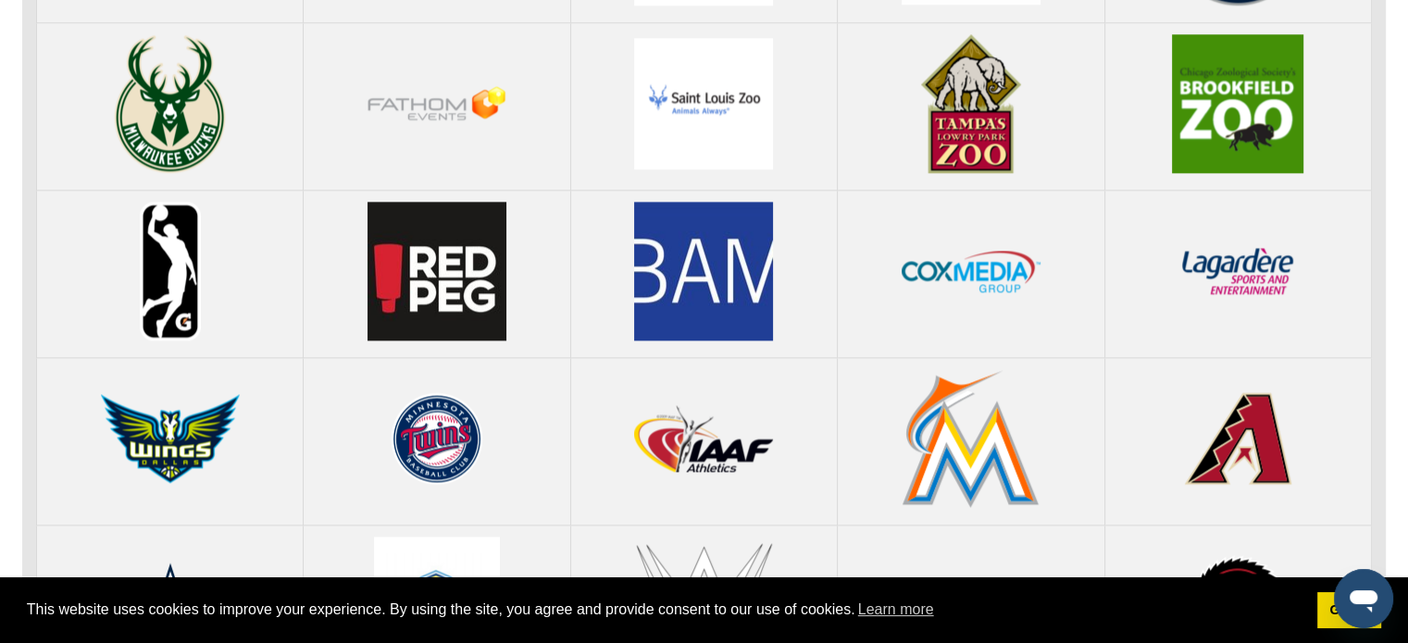
scroll to position [2406, 0]
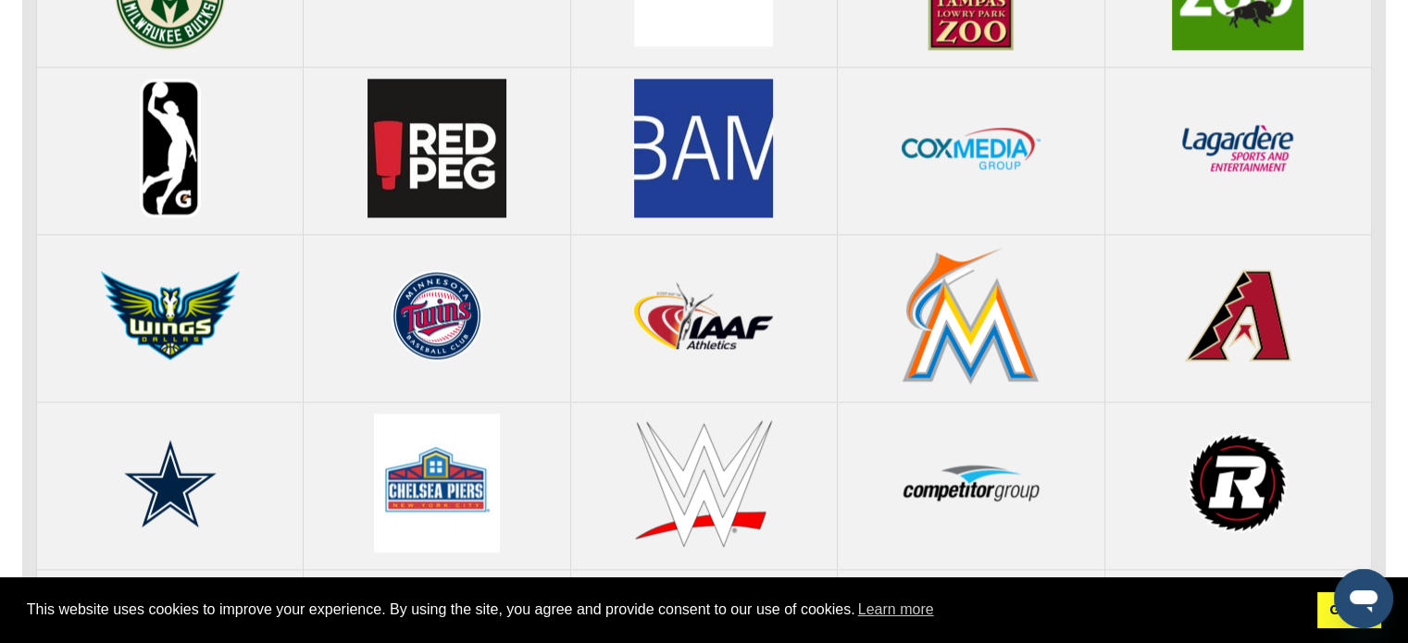
click at [1328, 618] on link "Got it!" at bounding box center [1349, 610] width 64 height 37
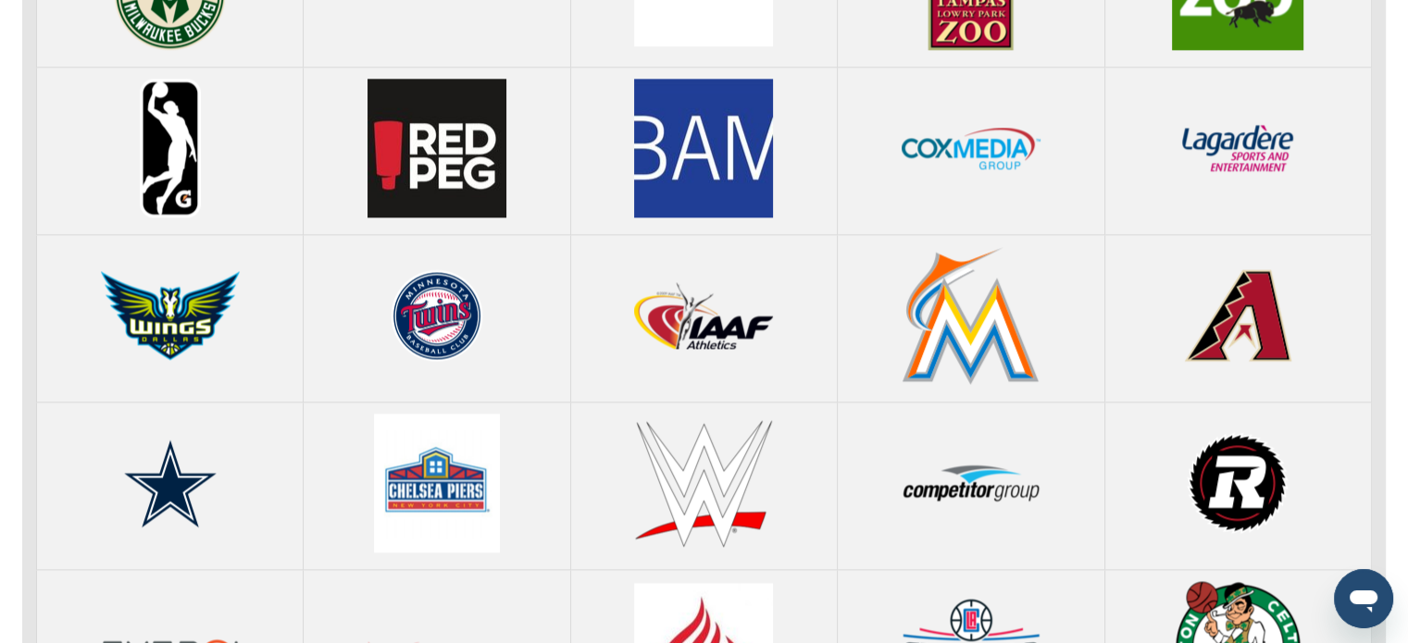
click at [1360, 594] on icon "Deschidere fereastră mesagerie" at bounding box center [1363, 601] width 28 height 22
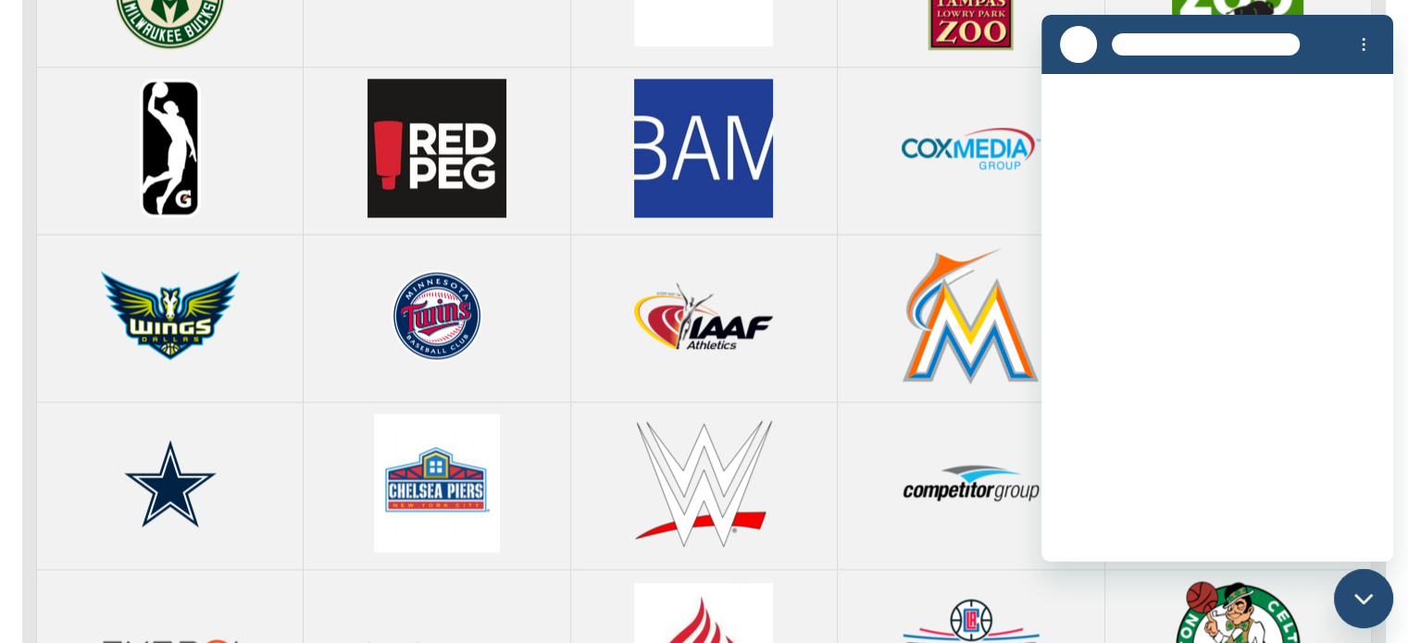
scroll to position [0, 0]
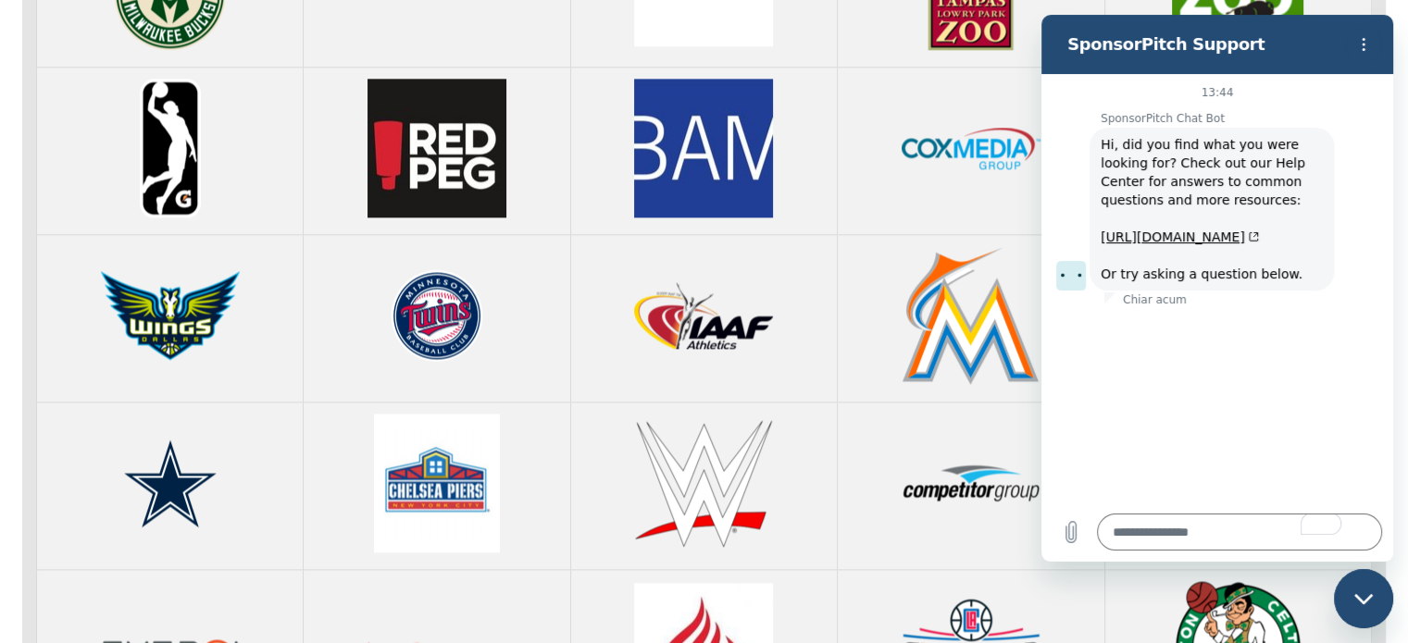
click at [1314, 36] on h2 "SponsorPitch Support" at bounding box center [1202, 44] width 270 height 22
click at [1367, 594] on icon "Închideți fereastra de mesagerie" at bounding box center [1363, 599] width 19 height 12
type textarea "*"
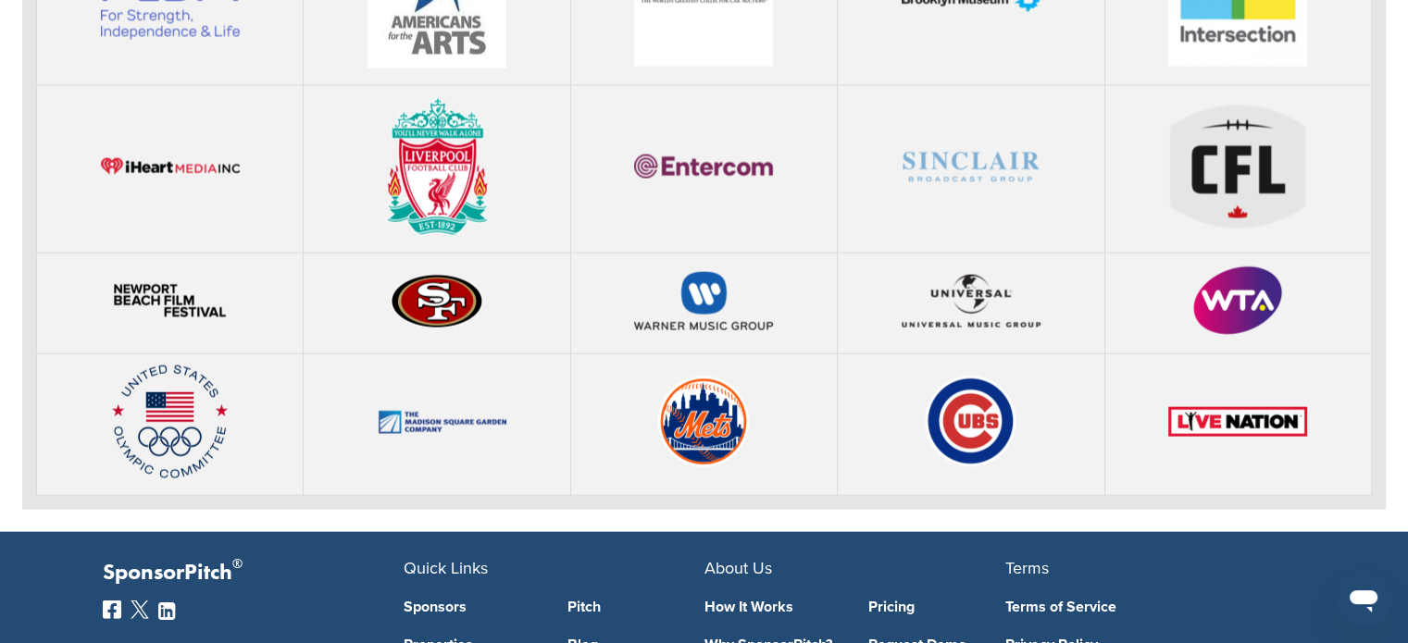
scroll to position [4495, 0]
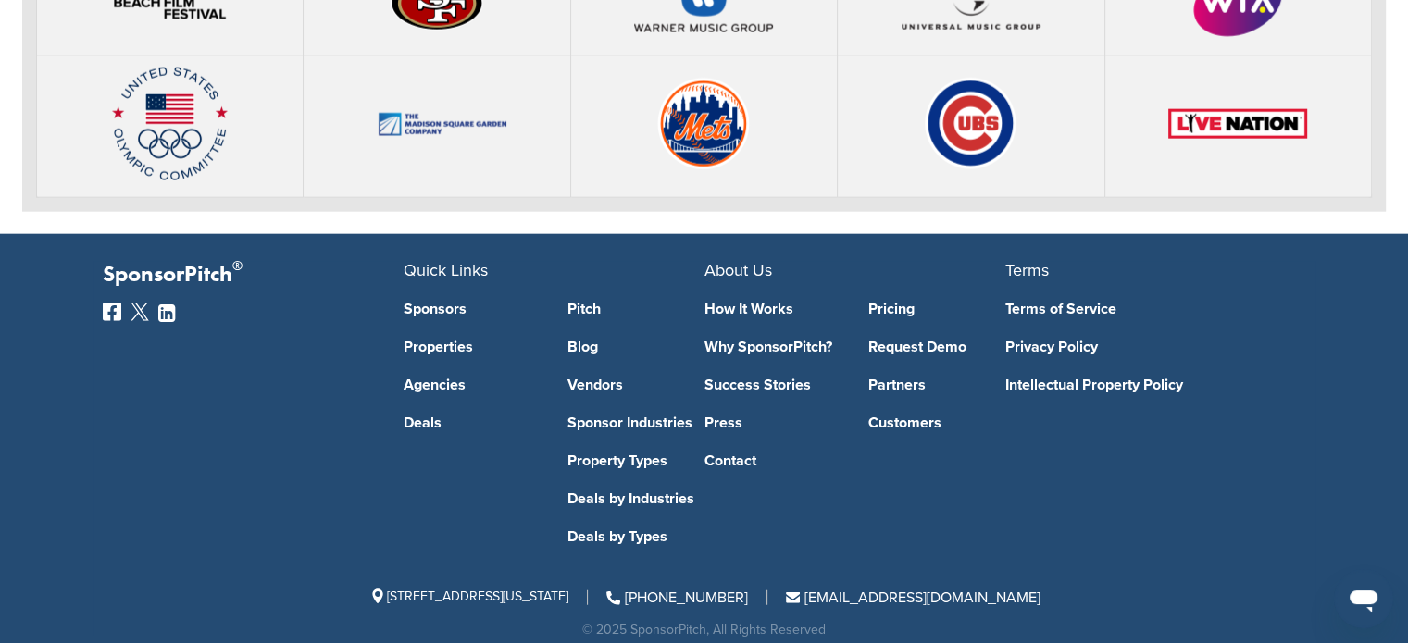
click at [729, 416] on link "Press" at bounding box center [772, 423] width 137 height 15
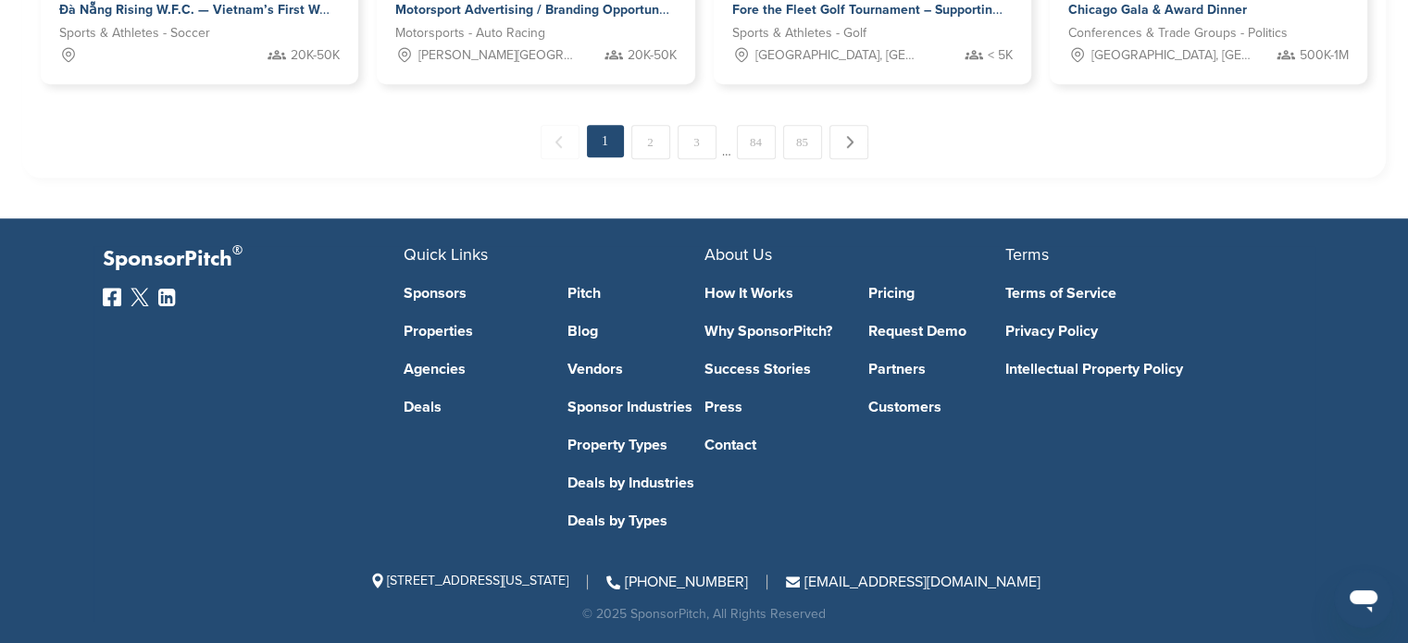
click at [907, 366] on link "Partners" at bounding box center [936, 369] width 137 height 15
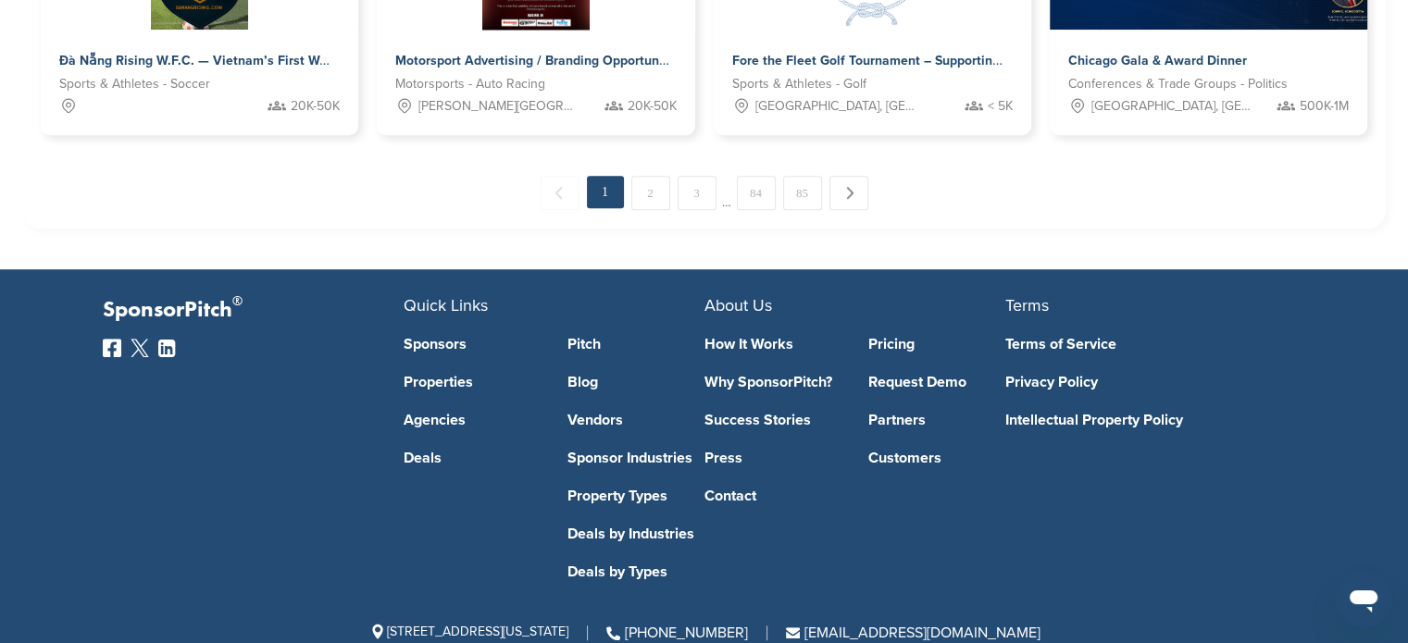
scroll to position [1236, 0]
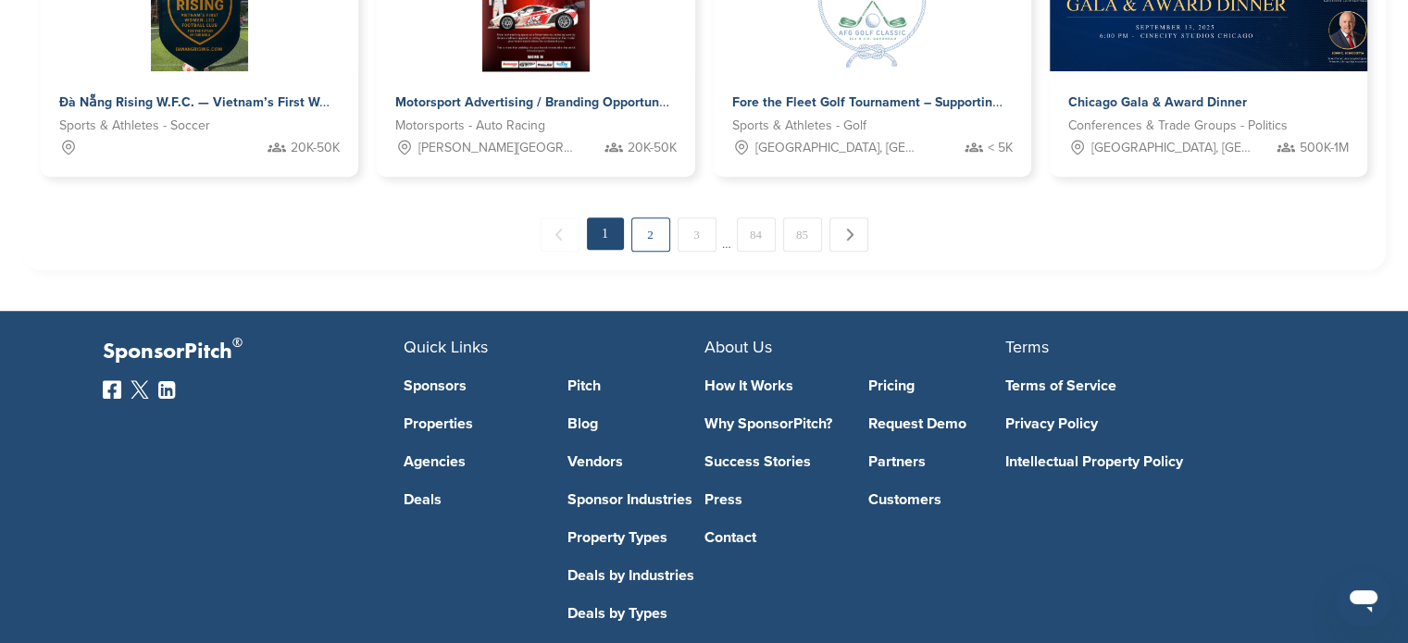
click at [655, 231] on link "2" at bounding box center [650, 234] width 39 height 34
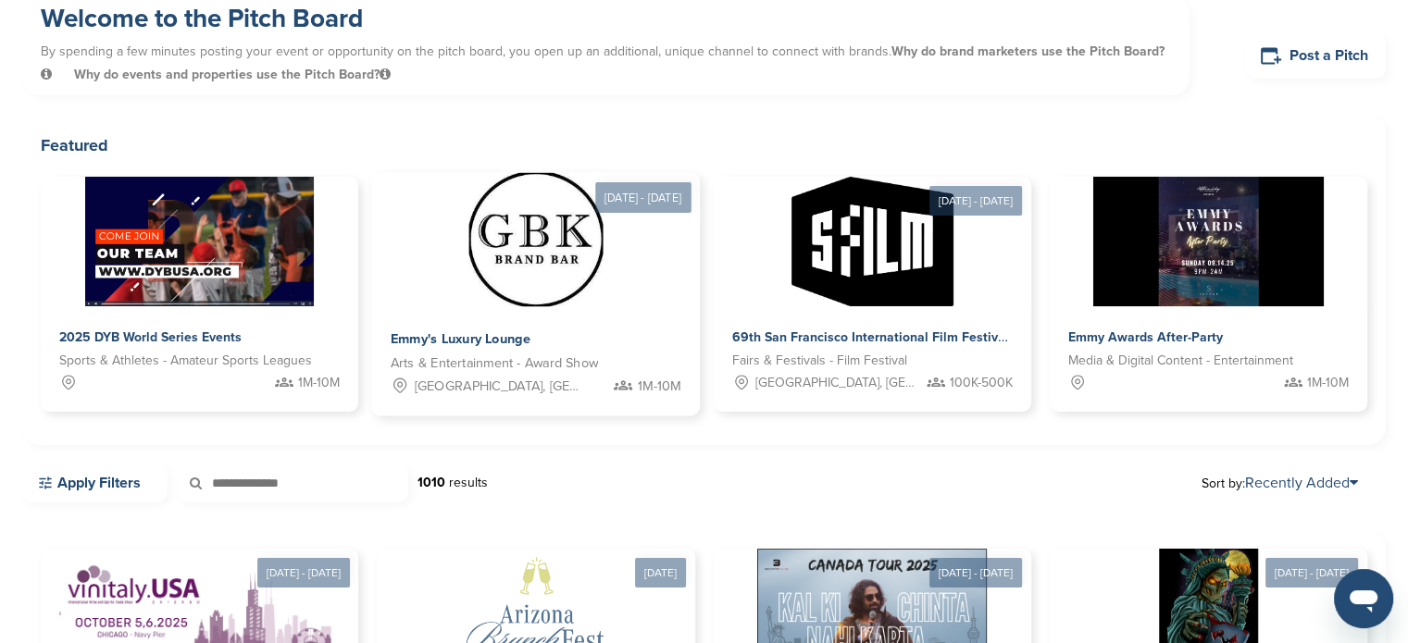
scroll to position [0, 0]
